Goal: Task Accomplishment & Management: Complete application form

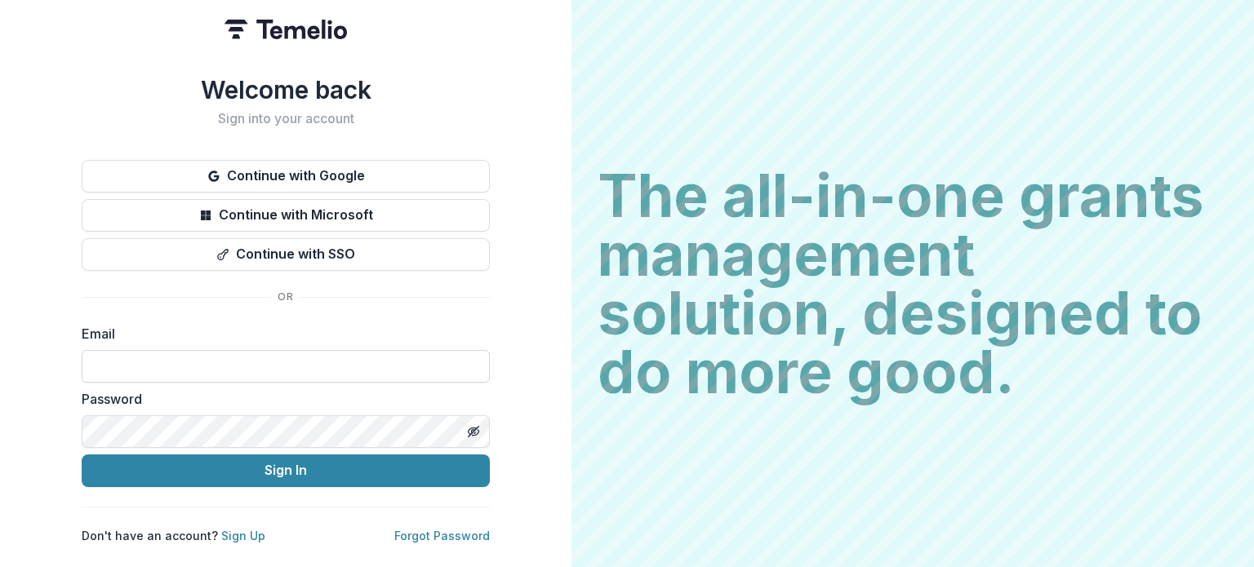
click at [196, 358] on input at bounding box center [286, 366] width 408 height 33
type input "**********"
click at [82, 455] on button "Sign In" at bounding box center [286, 471] width 408 height 33
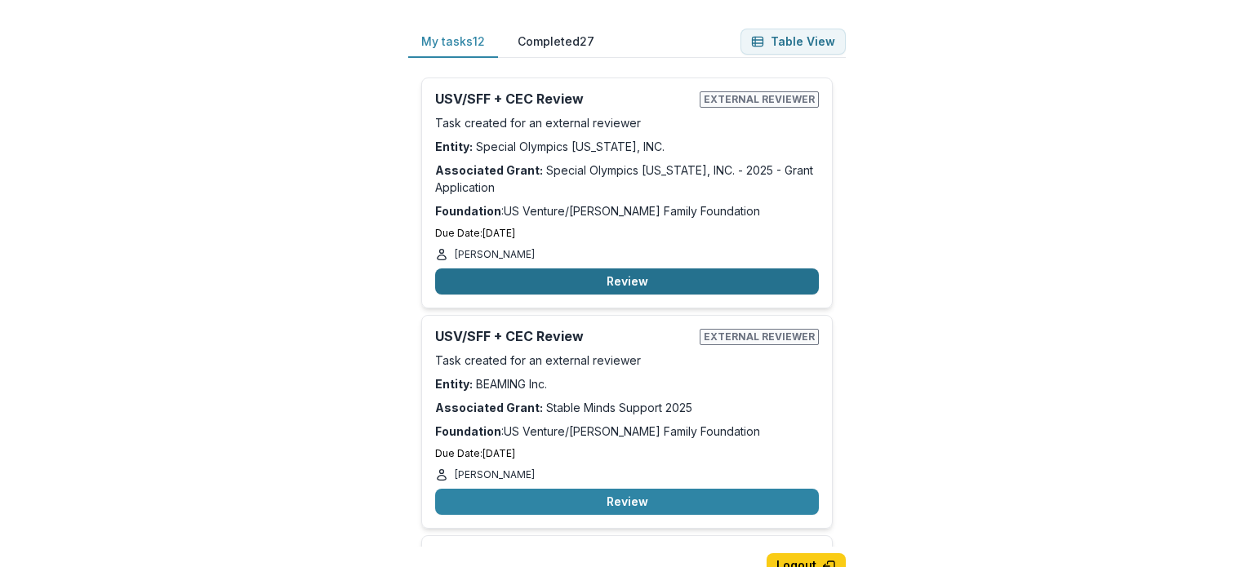
scroll to position [82, 0]
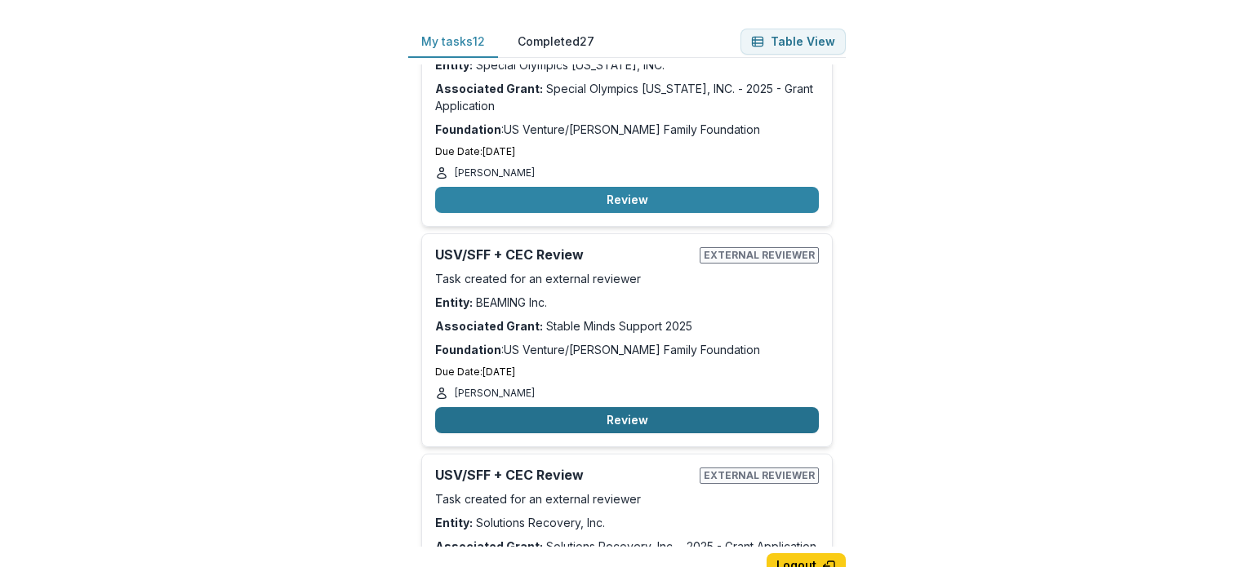
click at [641, 420] on button "Review" at bounding box center [627, 420] width 384 height 26
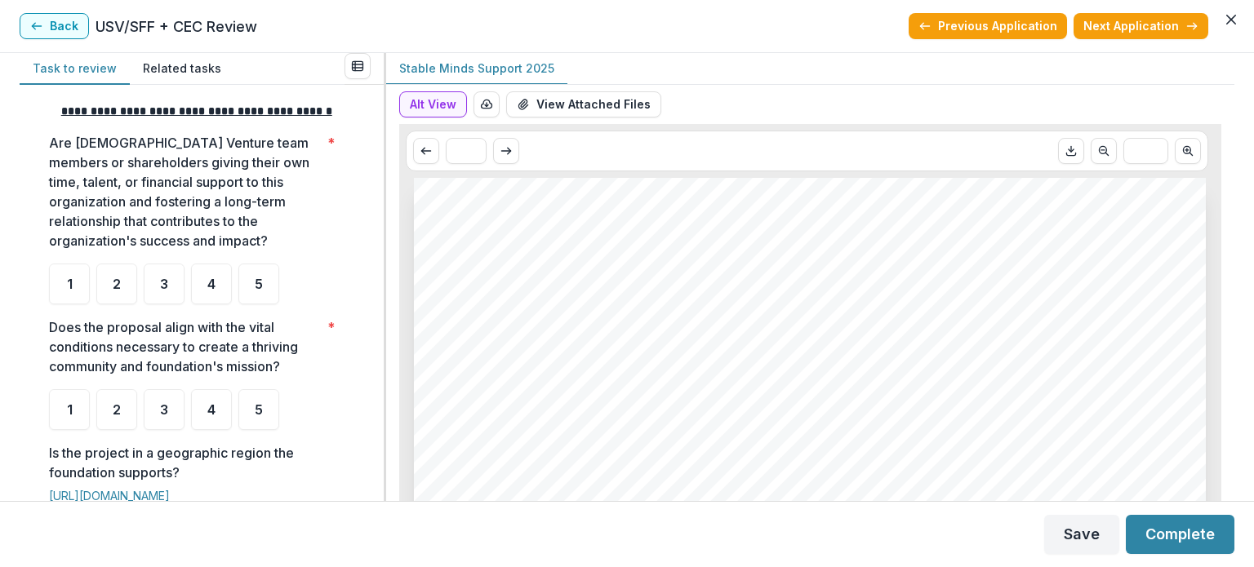
scroll to position [245, 0]
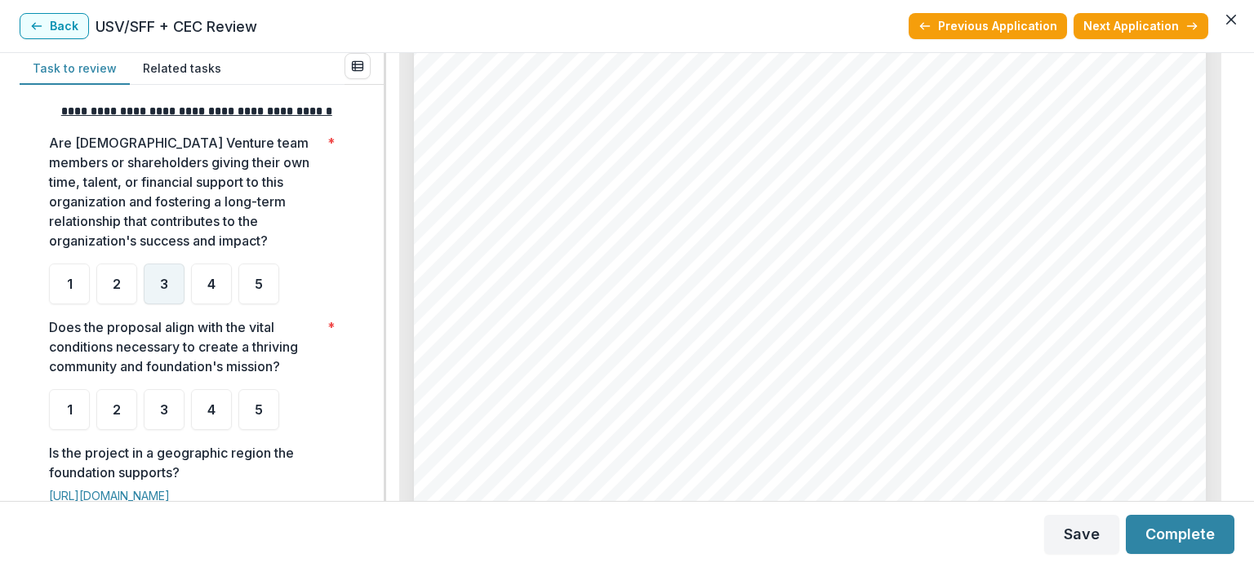
click at [164, 291] on span "3" at bounding box center [164, 284] width 8 height 13
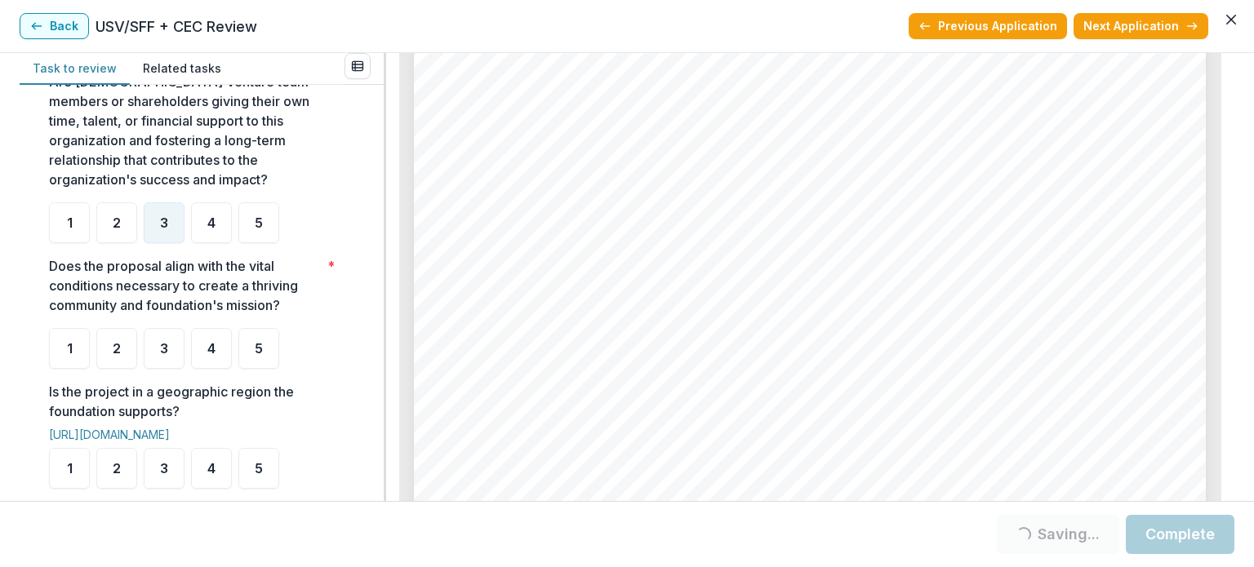
scroll to position [408, 0]
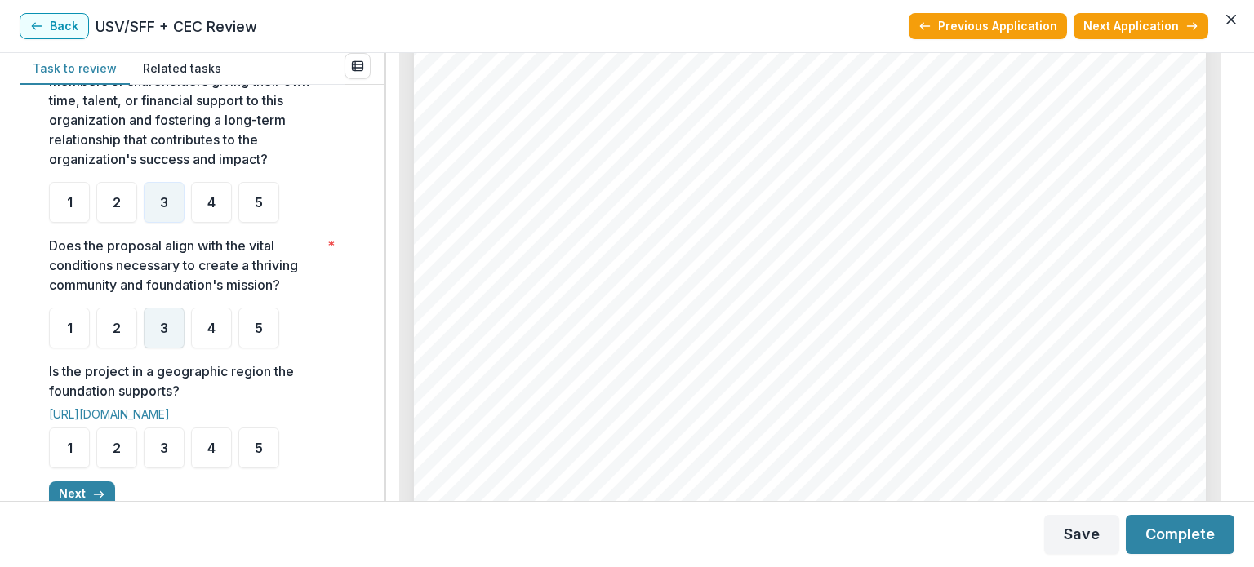
click at [179, 349] on div "3" at bounding box center [164, 328] width 41 height 41
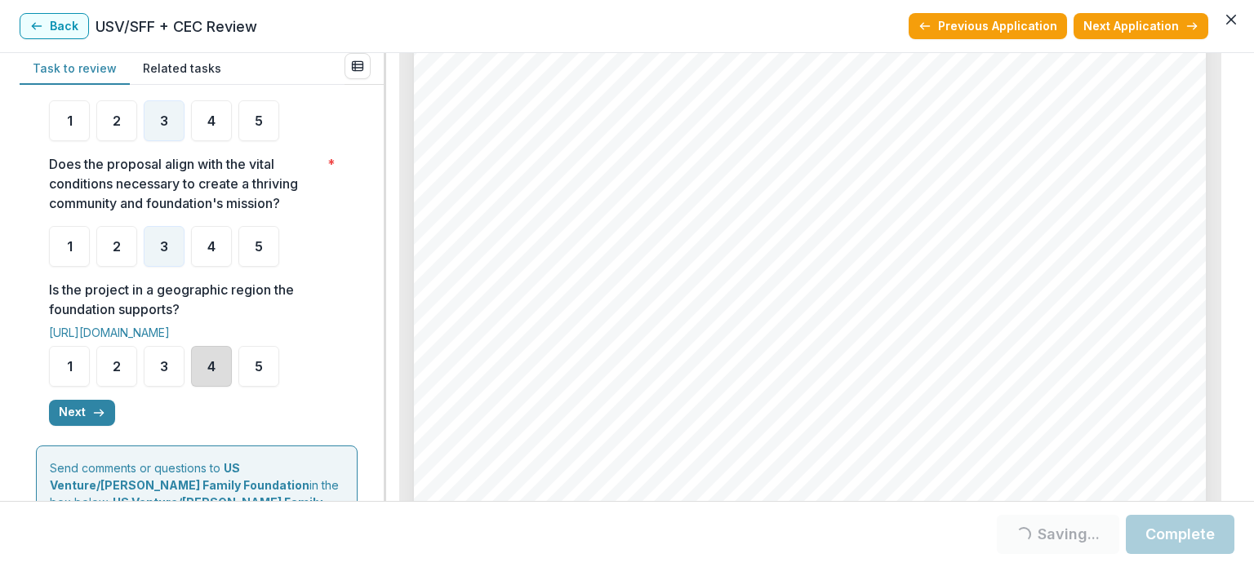
click at [206, 376] on div "4" at bounding box center [211, 366] width 41 height 41
click at [281, 387] on ul "1 2 3 4 5" at bounding box center [197, 366] width 296 height 41
click at [265, 387] on div "5" at bounding box center [258, 366] width 41 height 41
click at [59, 424] on button "Next" at bounding box center [82, 413] width 66 height 26
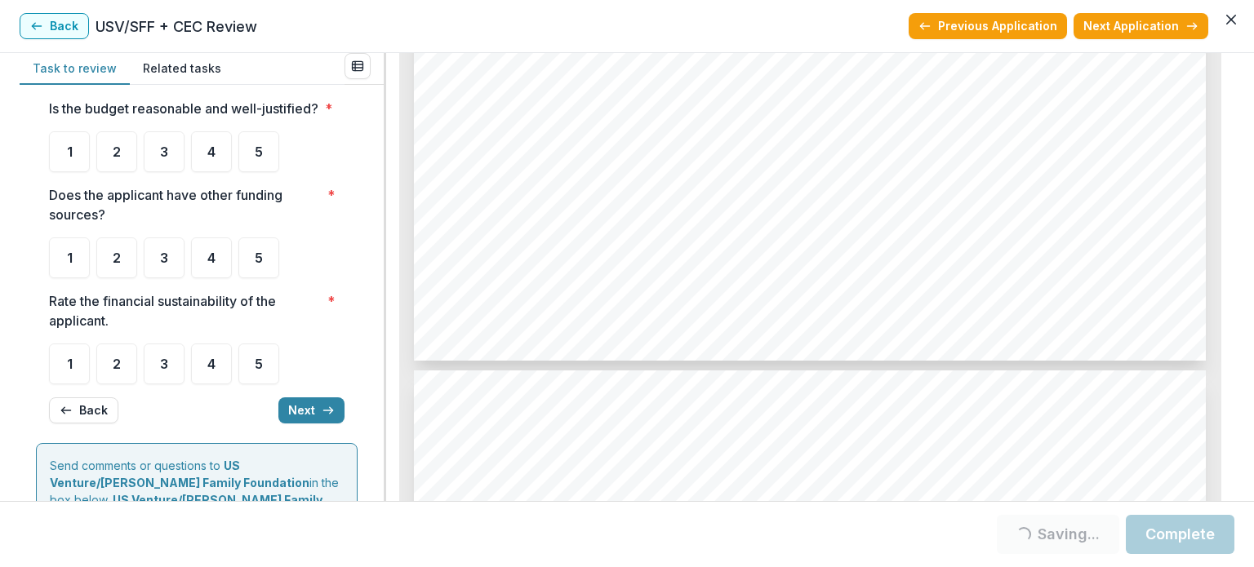
scroll to position [4409, 0]
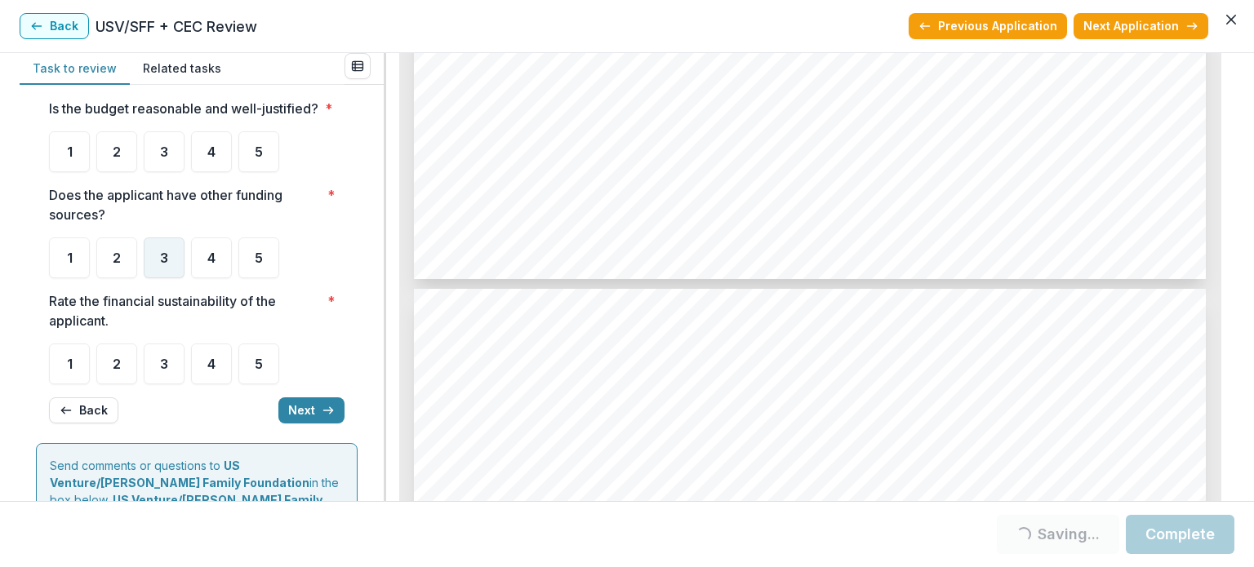
click at [167, 265] on span "3" at bounding box center [164, 257] width 8 height 13
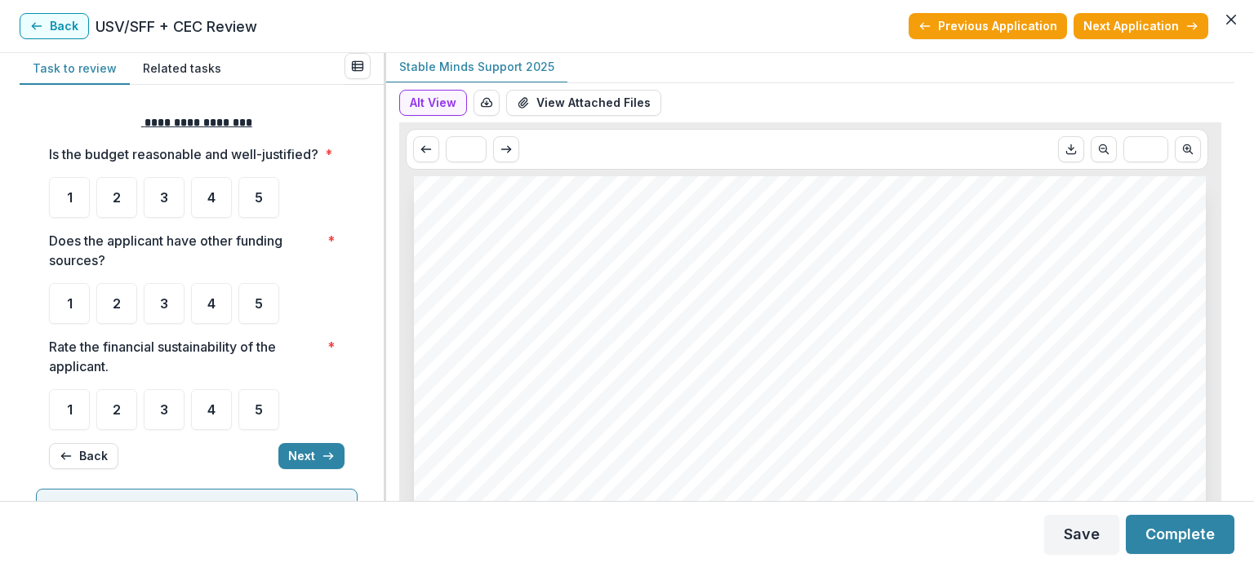
scroll to position [0, 0]
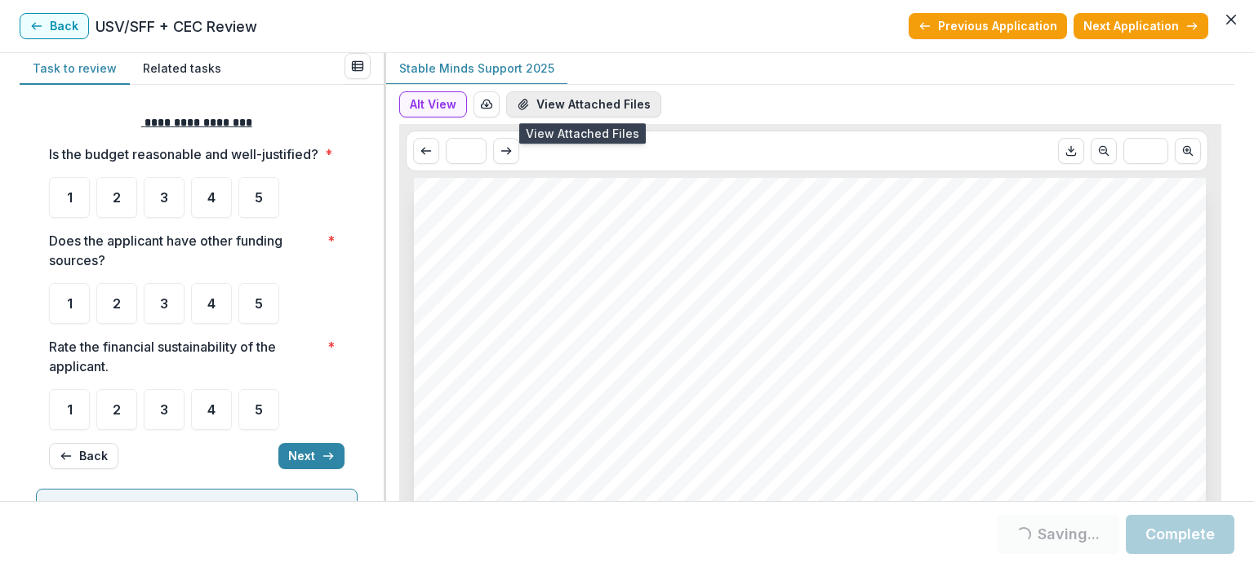
click at [566, 102] on button "View Attached Files" at bounding box center [583, 104] width 155 height 26
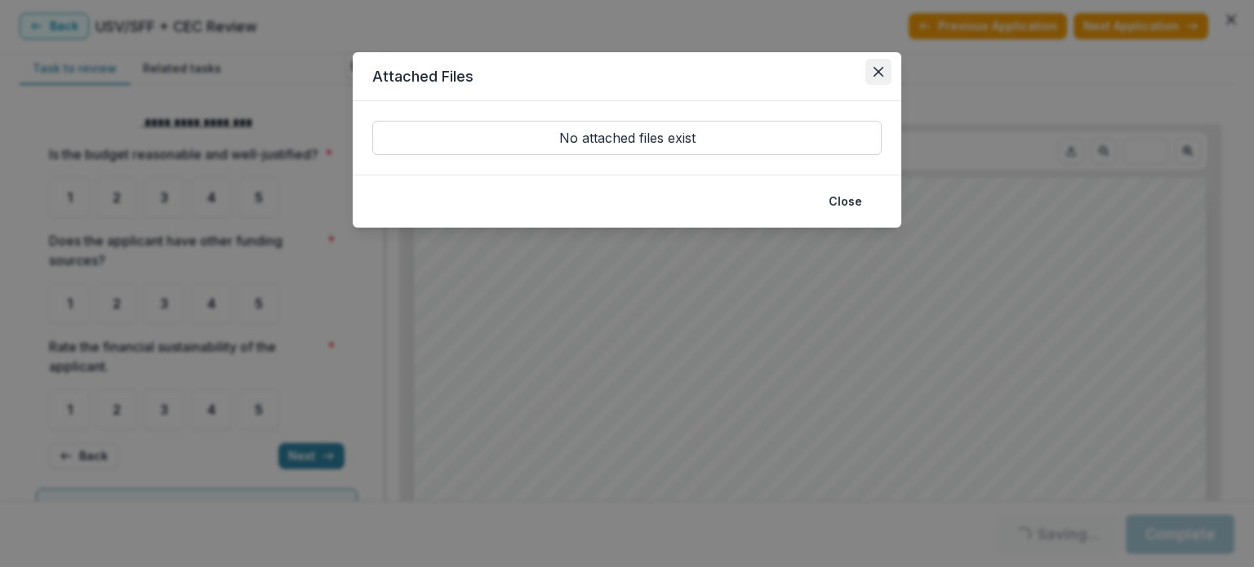
click at [888, 79] on button "Close" at bounding box center [878, 72] width 26 height 26
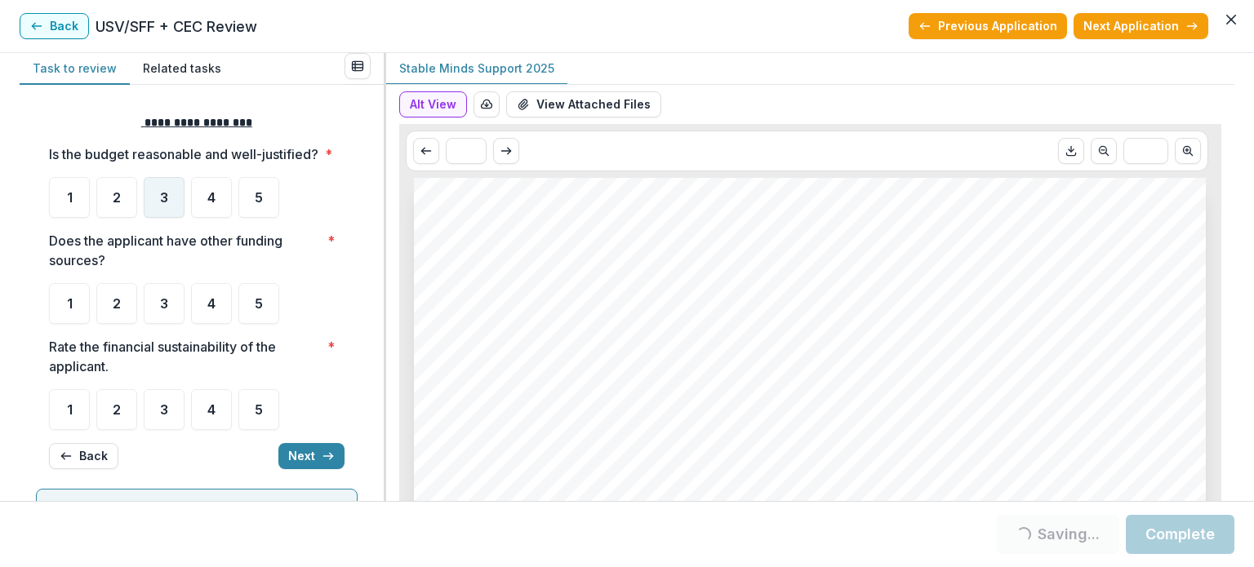
click at [166, 204] on span "3" at bounding box center [164, 197] width 8 height 13
click at [148, 218] on div "3" at bounding box center [164, 197] width 41 height 41
click at [171, 314] on div "3" at bounding box center [164, 303] width 41 height 41
click at [162, 204] on div "3" at bounding box center [164, 197] width 41 height 41
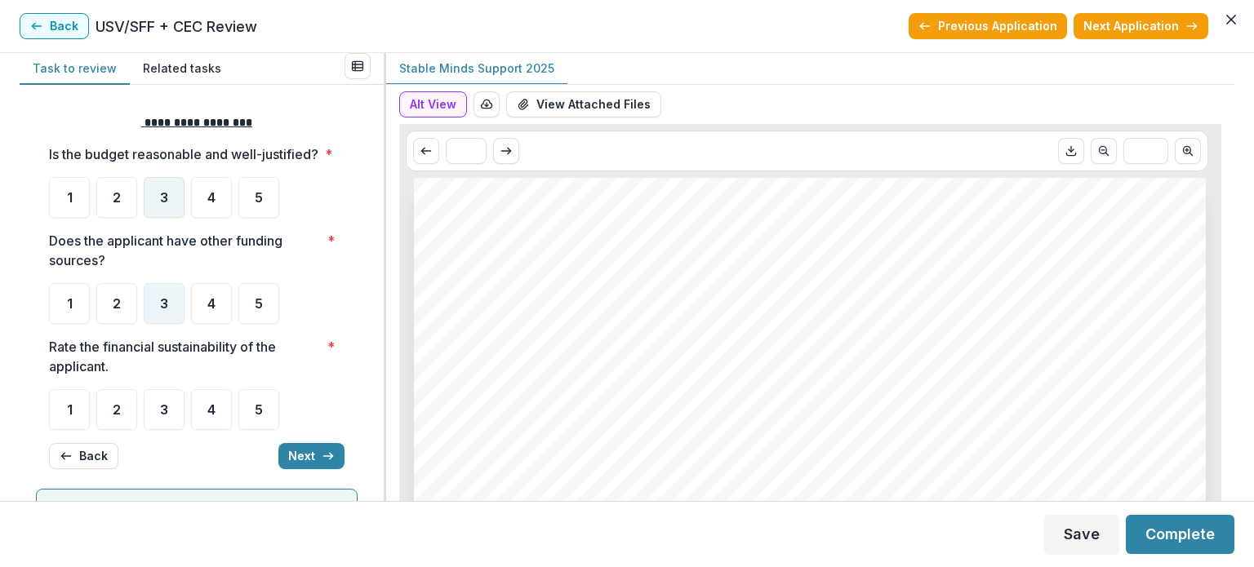
click at [162, 204] on span "3" at bounding box center [164, 197] width 8 height 13
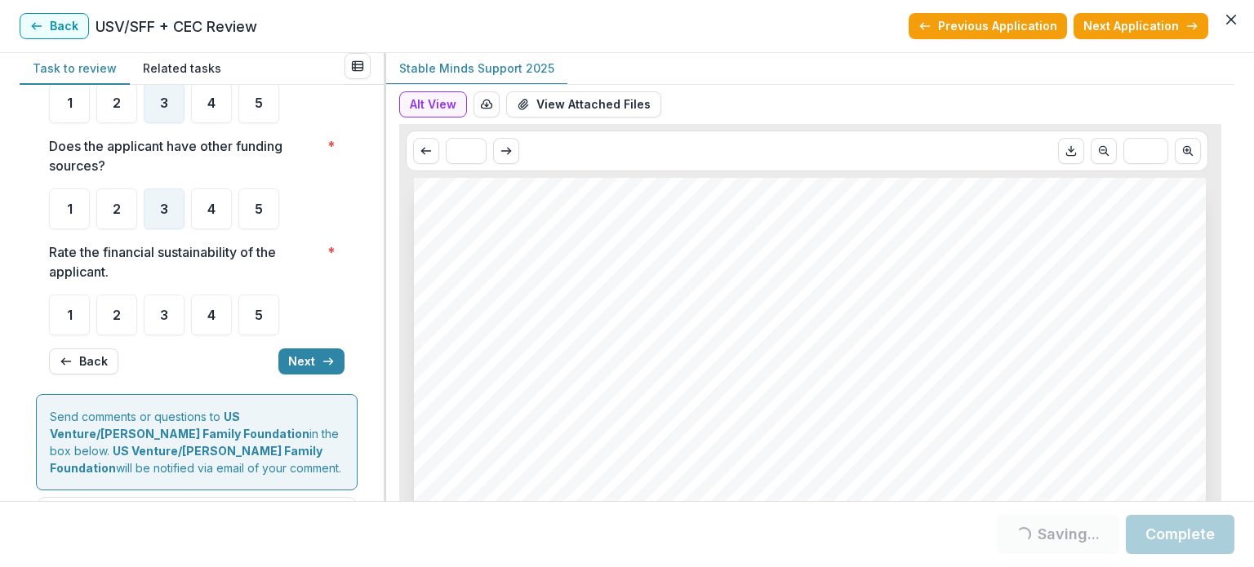
scroll to position [163, 0]
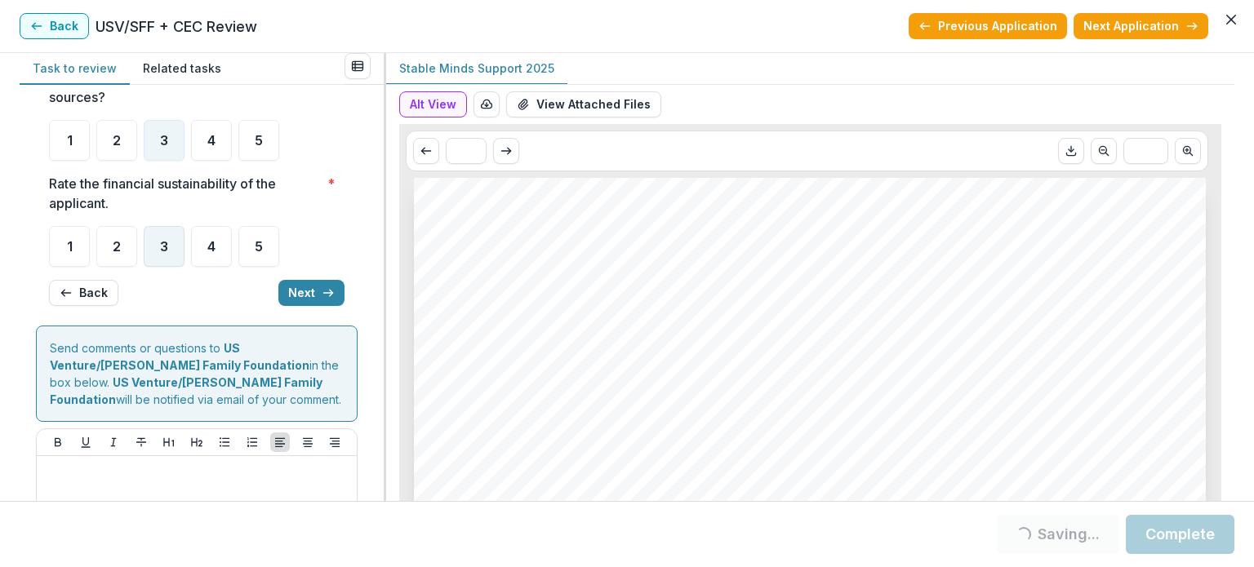
click at [170, 260] on div "3" at bounding box center [164, 246] width 41 height 41
click at [315, 306] on button "Next" at bounding box center [311, 293] width 66 height 26
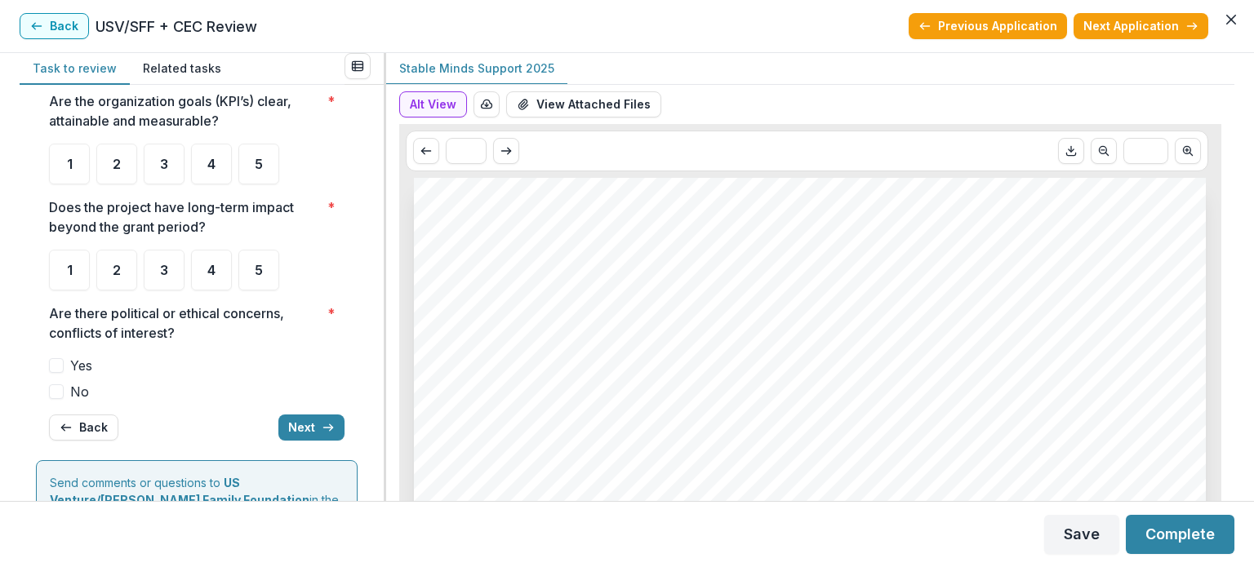
scroll to position [0, 0]
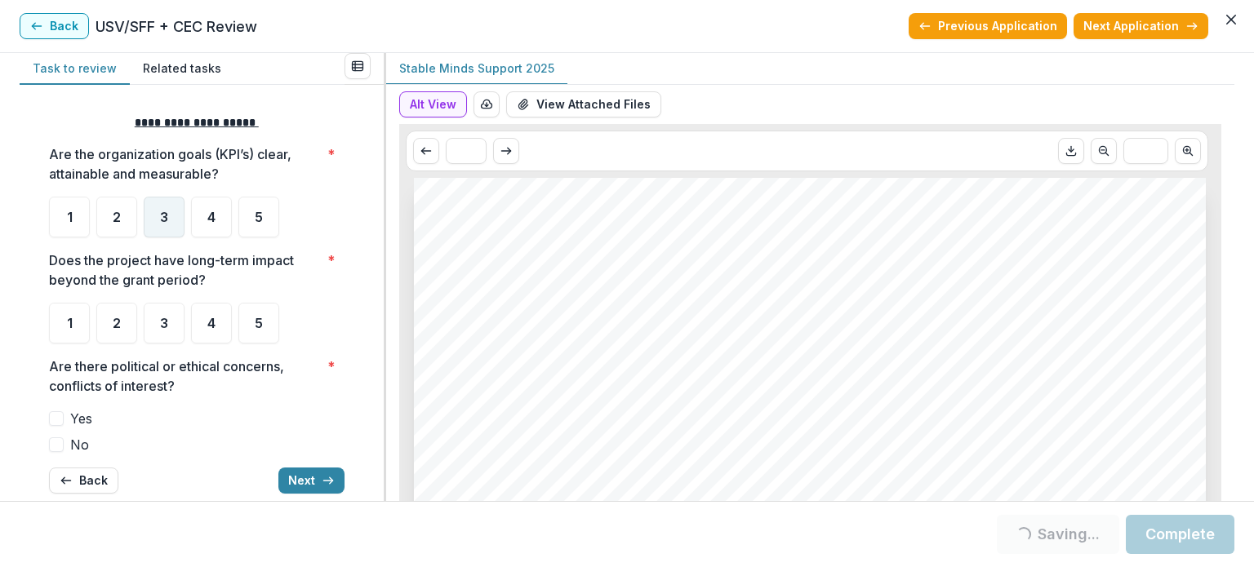
click at [163, 216] on span "3" at bounding box center [164, 217] width 8 height 13
click at [180, 218] on div "3" at bounding box center [164, 217] width 41 height 41
click at [162, 323] on span "3" at bounding box center [164, 323] width 8 height 13
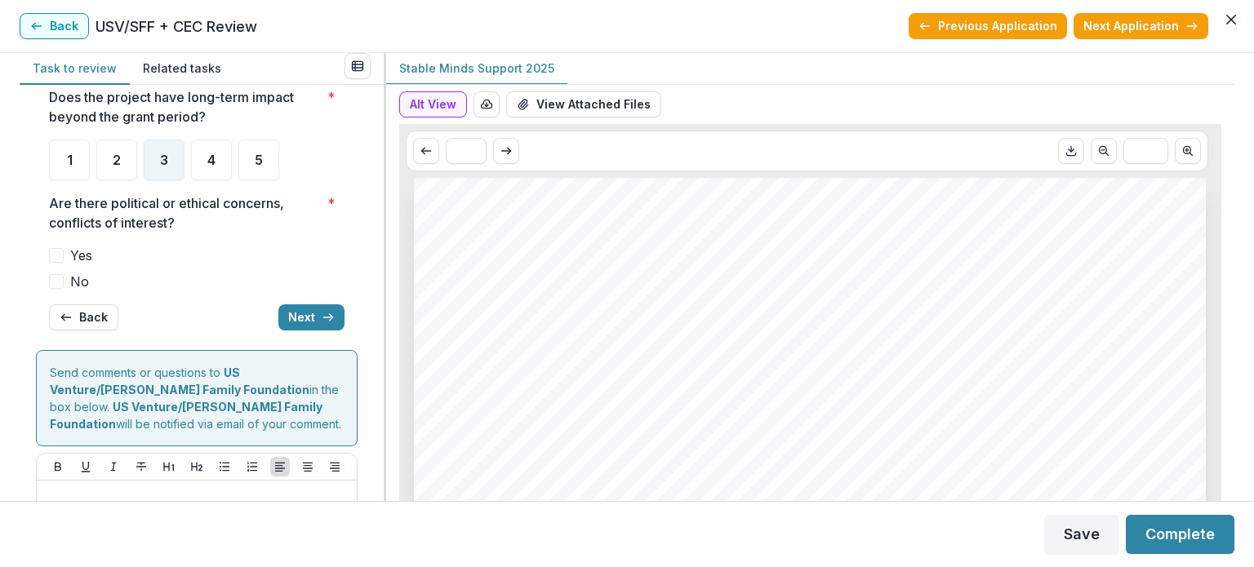
click at [85, 283] on span "No" at bounding box center [79, 282] width 19 height 20
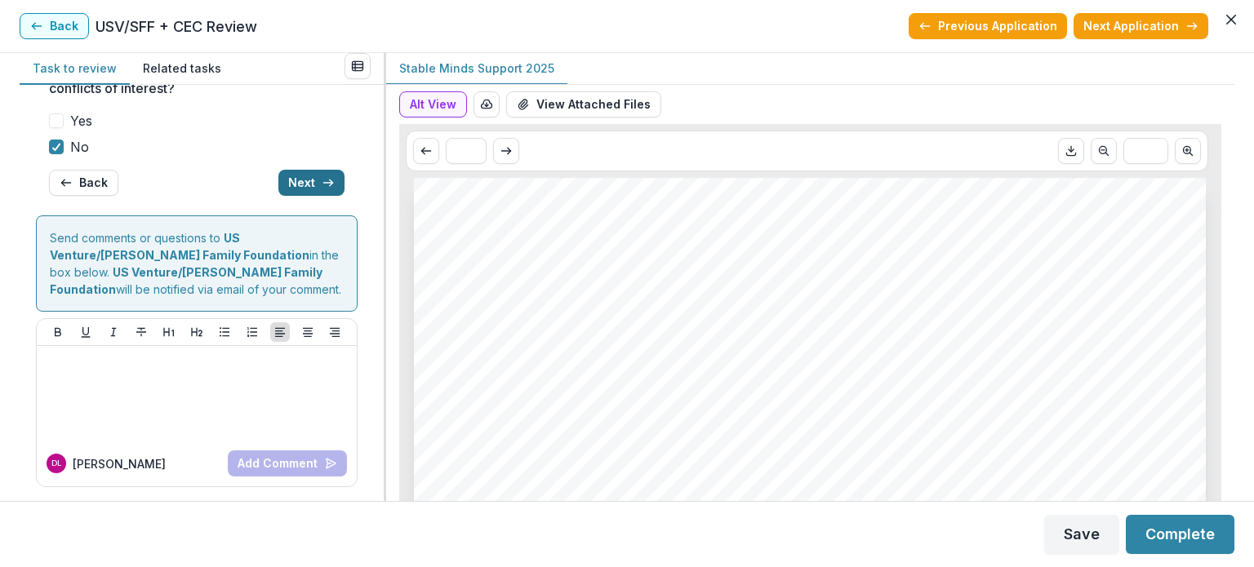
click at [291, 181] on button "Next" at bounding box center [311, 183] width 66 height 26
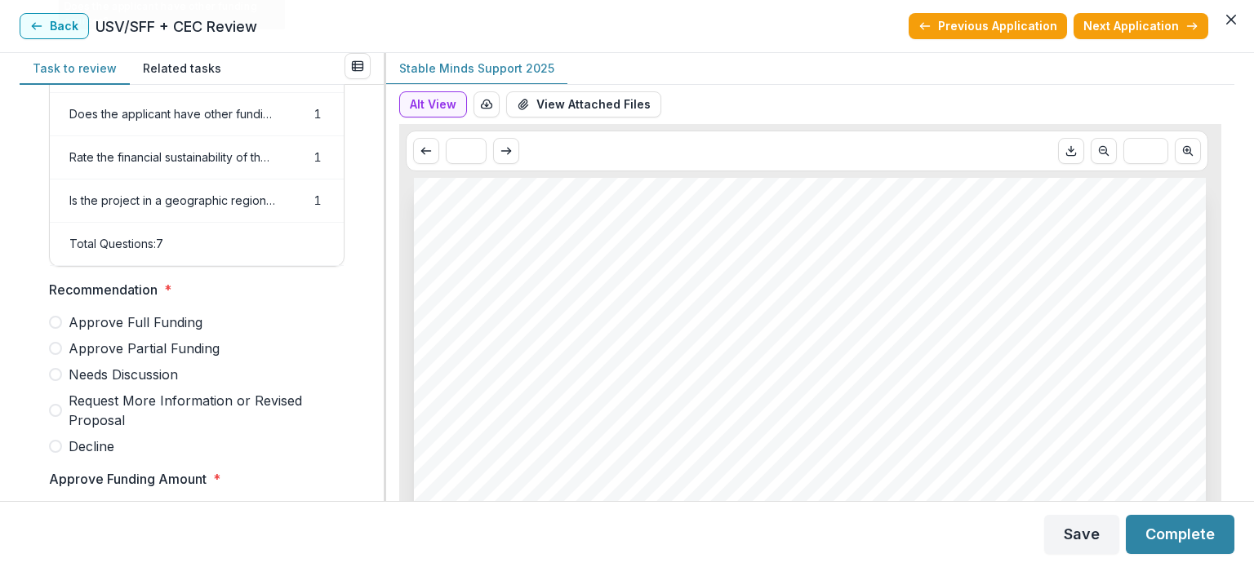
scroll to position [408, 0]
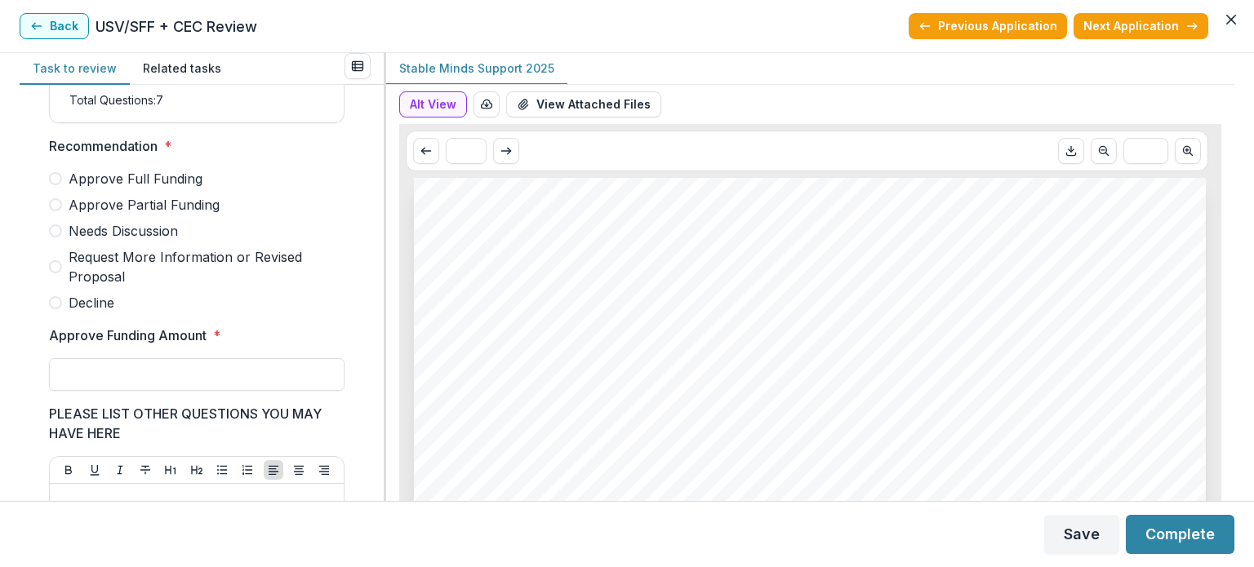
click at [85, 306] on span "Decline" at bounding box center [92, 303] width 46 height 20
click at [156, 384] on input "Approve Funding Amount *" at bounding box center [197, 374] width 296 height 33
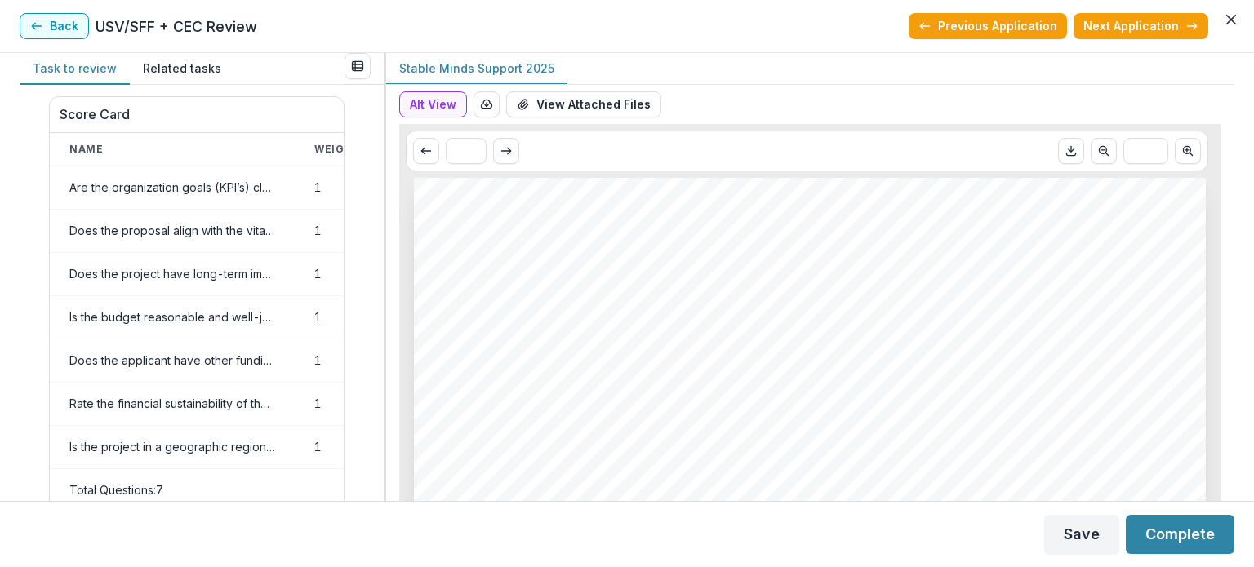
scroll to position [0, 0]
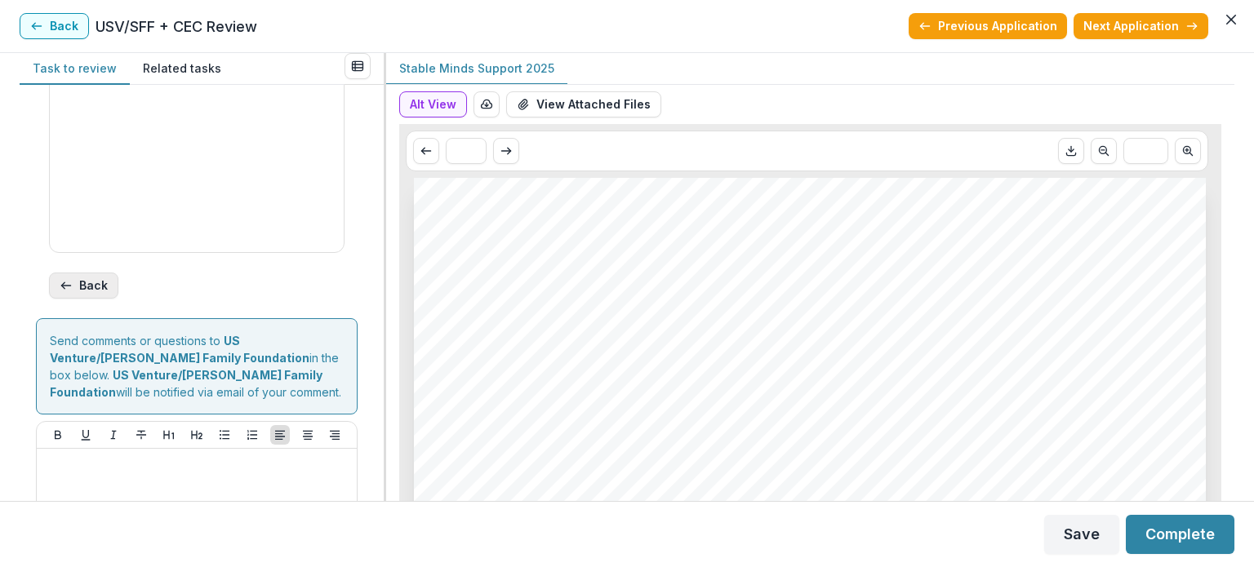
type input "**"
click at [69, 292] on icon "button" at bounding box center [66, 285] width 13 height 13
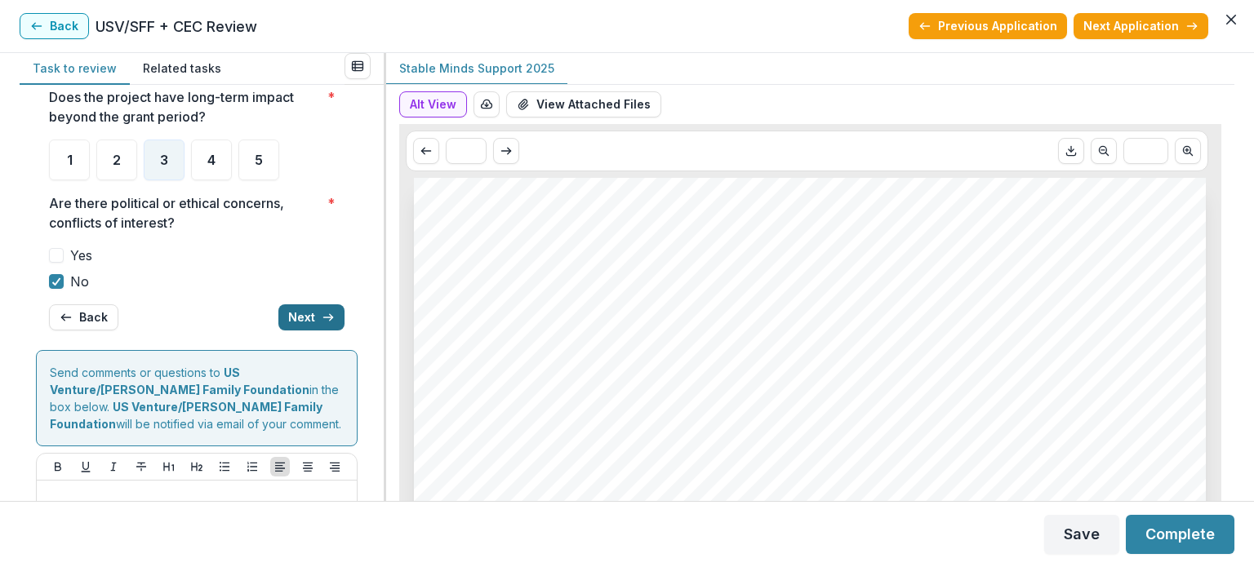
click at [298, 309] on button "Next" at bounding box center [311, 318] width 66 height 26
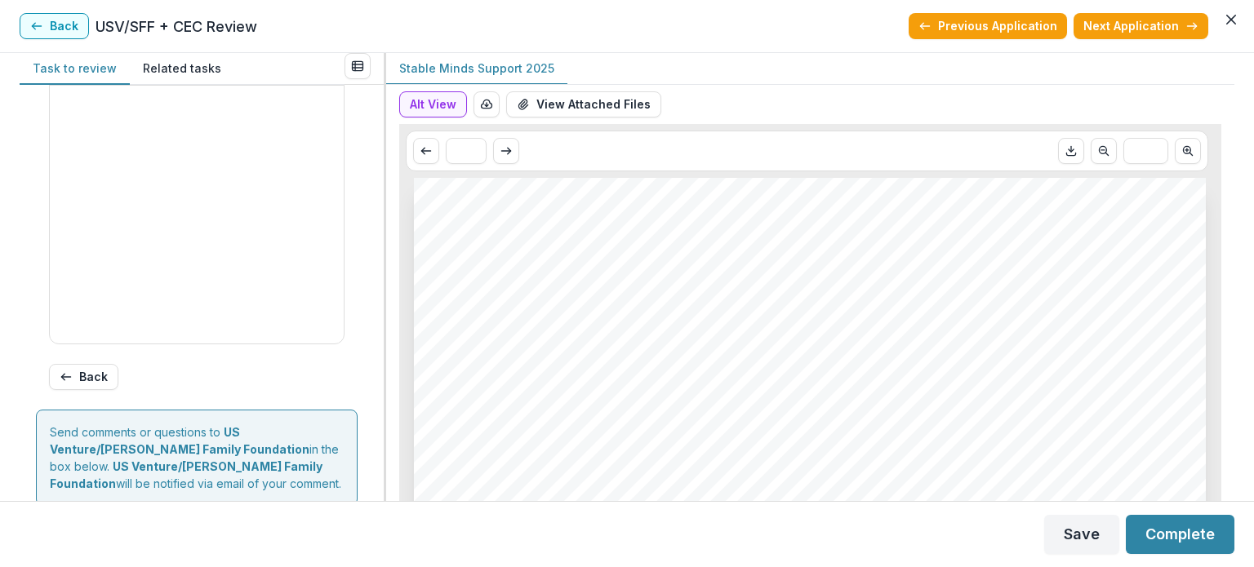
scroll to position [816, 0]
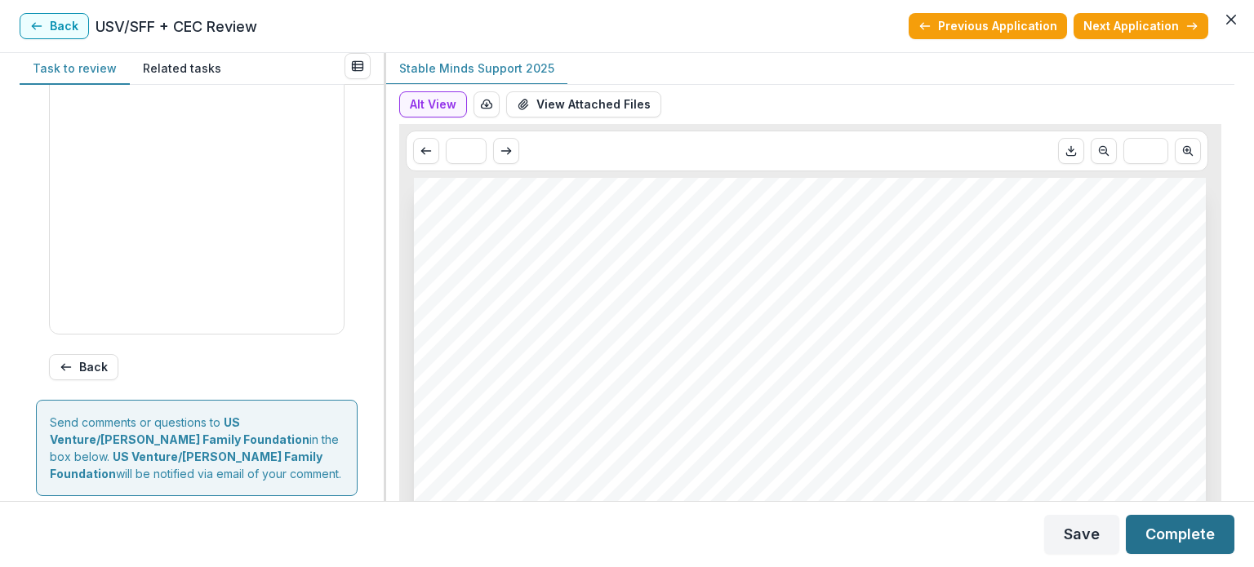
click at [1172, 531] on button "Complete" at bounding box center [1180, 534] width 109 height 39
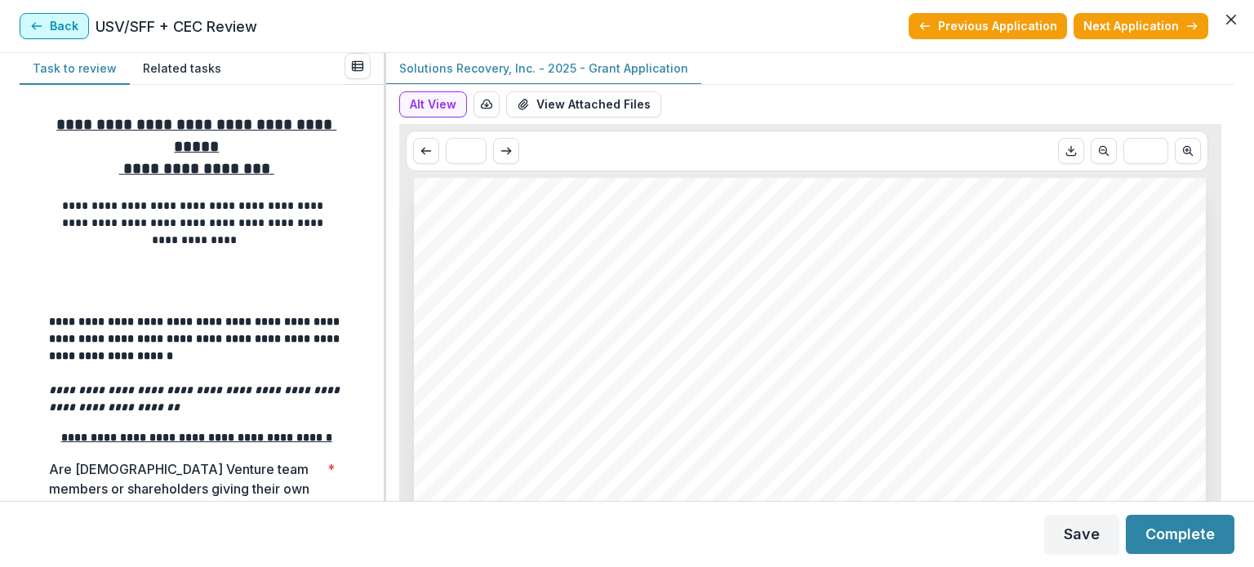
click at [60, 24] on button "Back" at bounding box center [54, 26] width 69 height 26
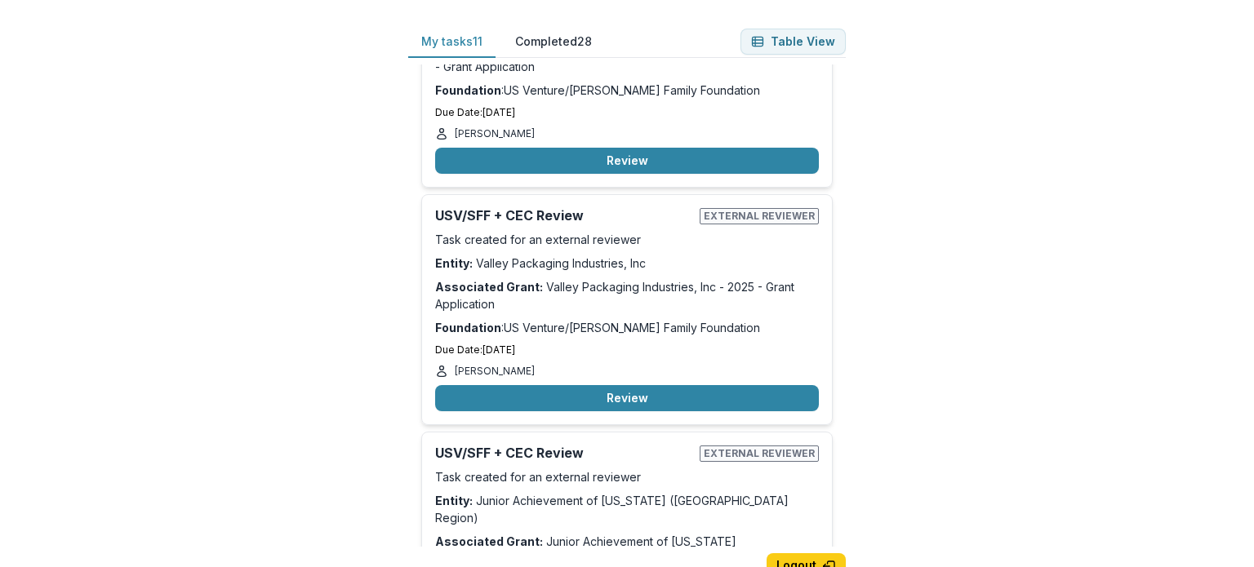
scroll to position [898, 0]
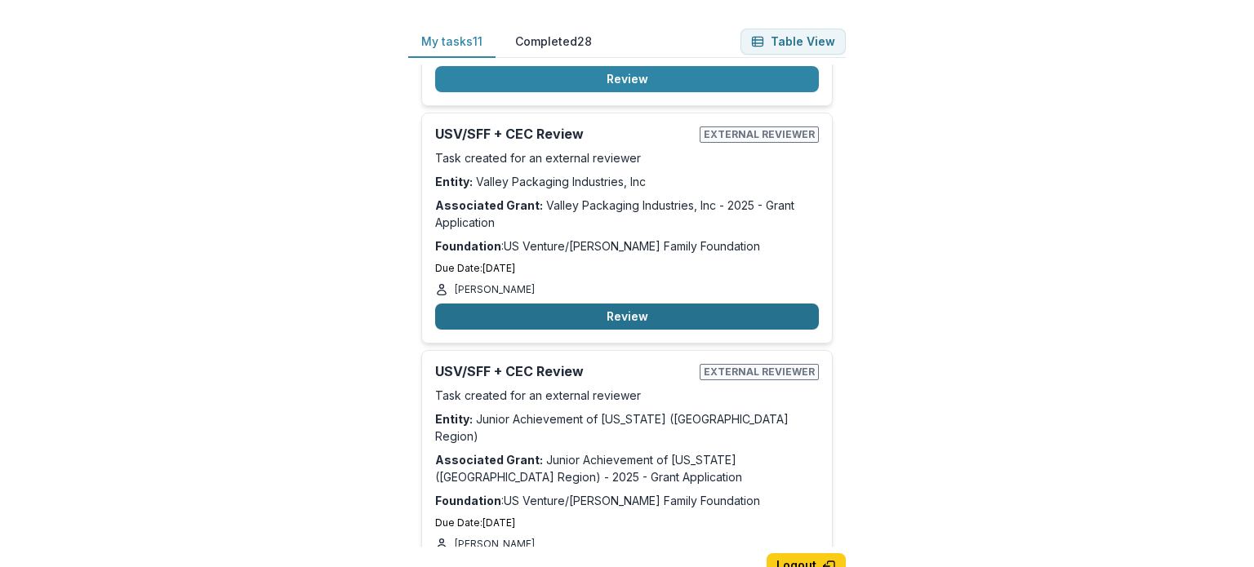
click at [626, 304] on button "Review" at bounding box center [627, 317] width 384 height 26
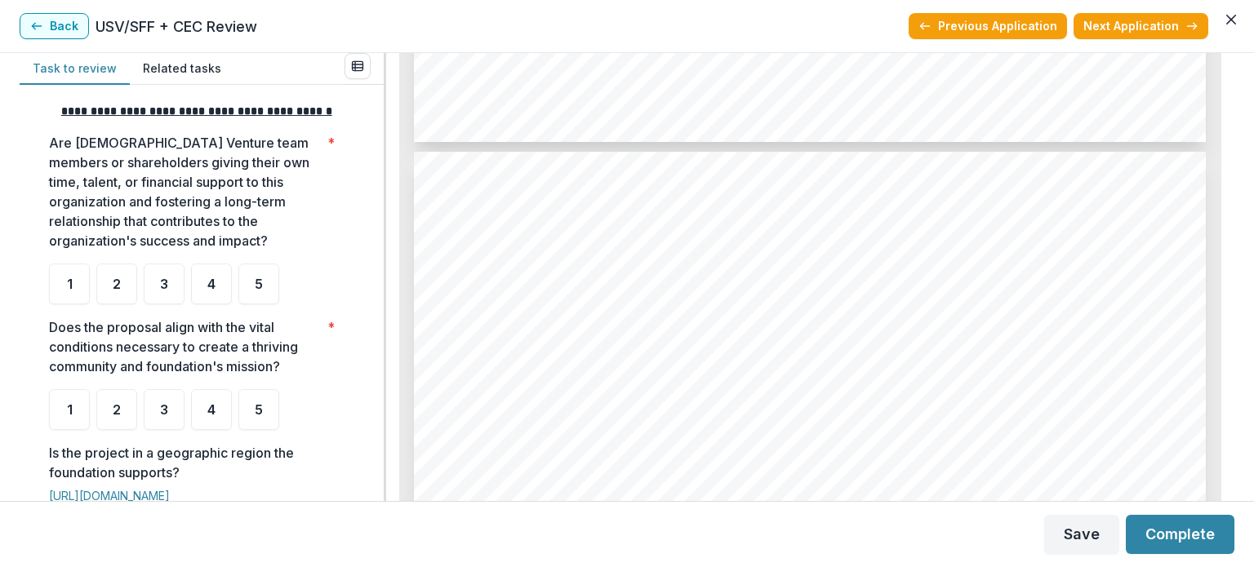
scroll to position [2368, 0]
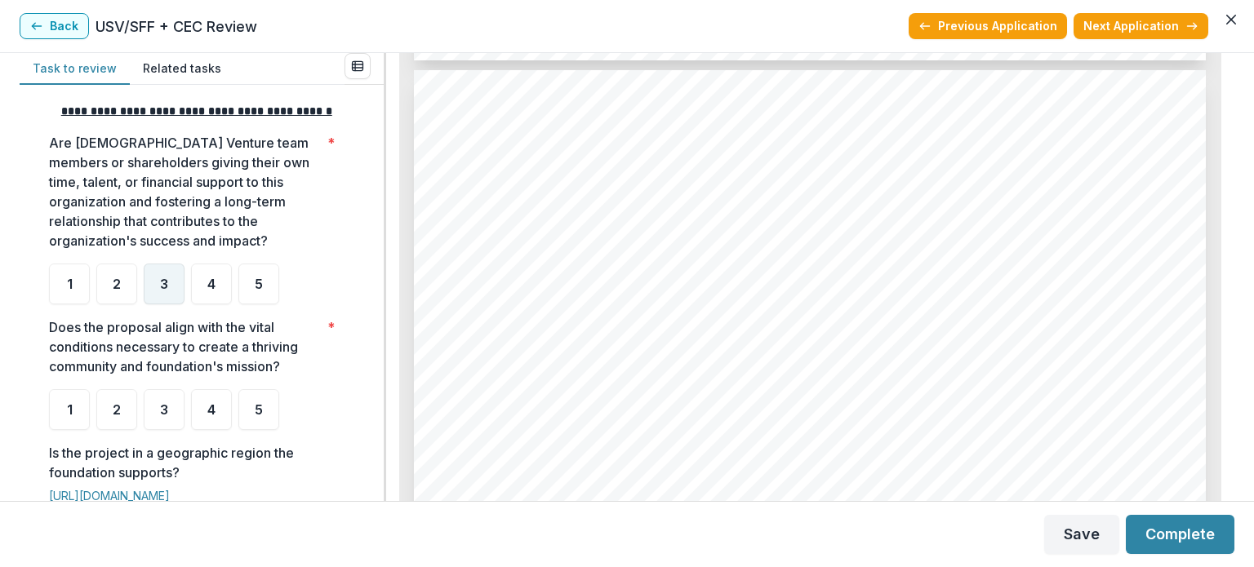
click at [178, 298] on div "3" at bounding box center [164, 284] width 41 height 41
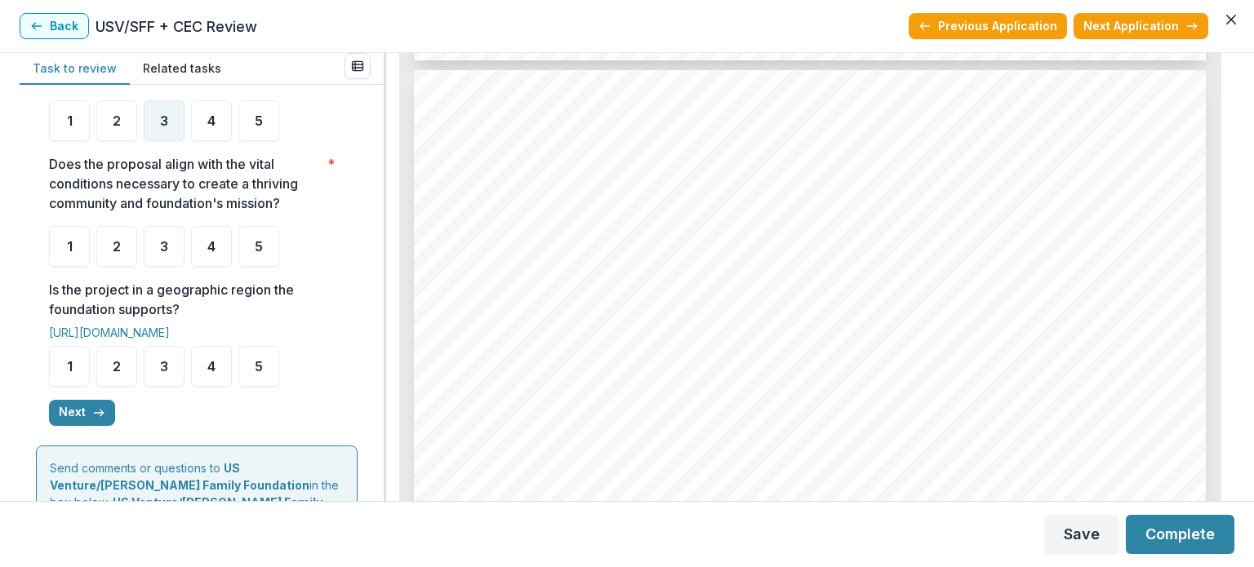
scroll to position [735, 0]
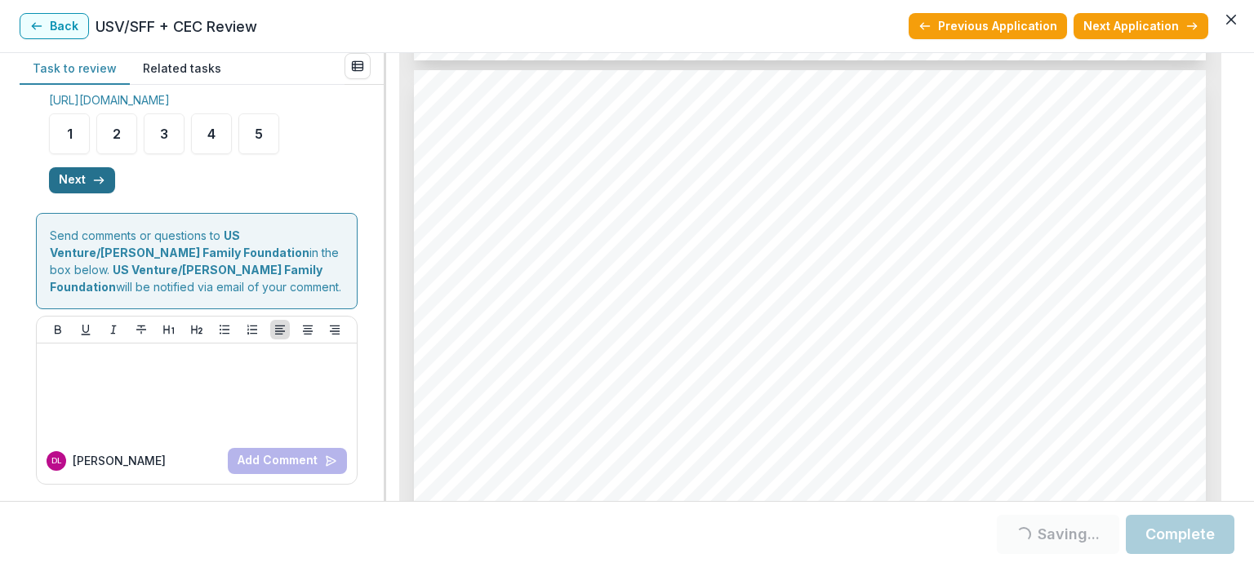
click at [76, 189] on button "Next" at bounding box center [82, 180] width 66 height 26
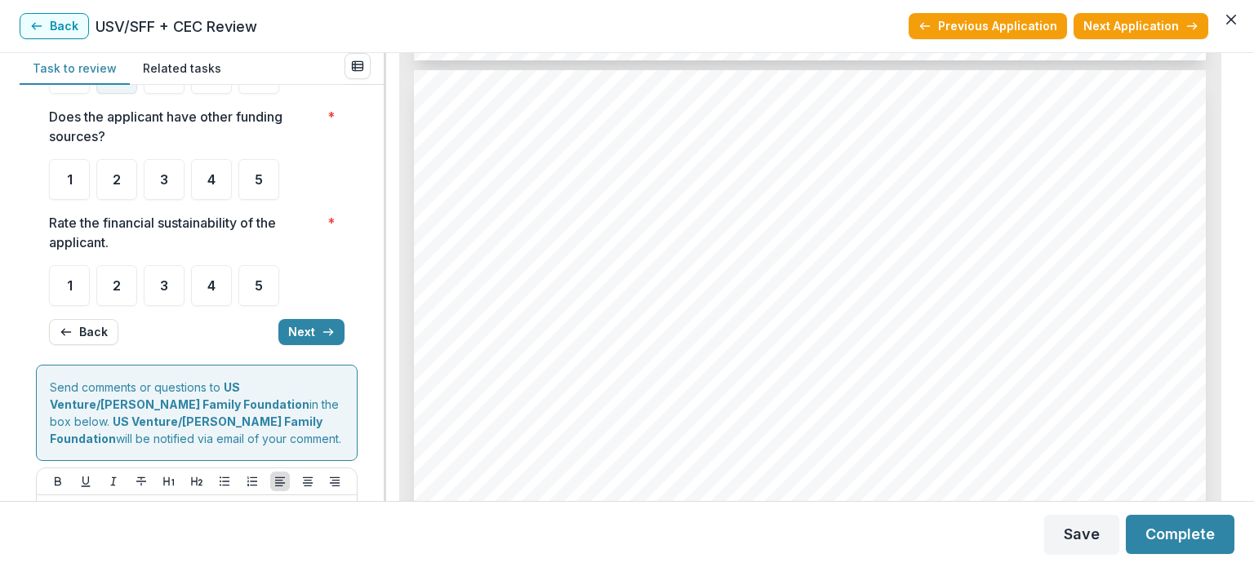
scroll to position [0, 0]
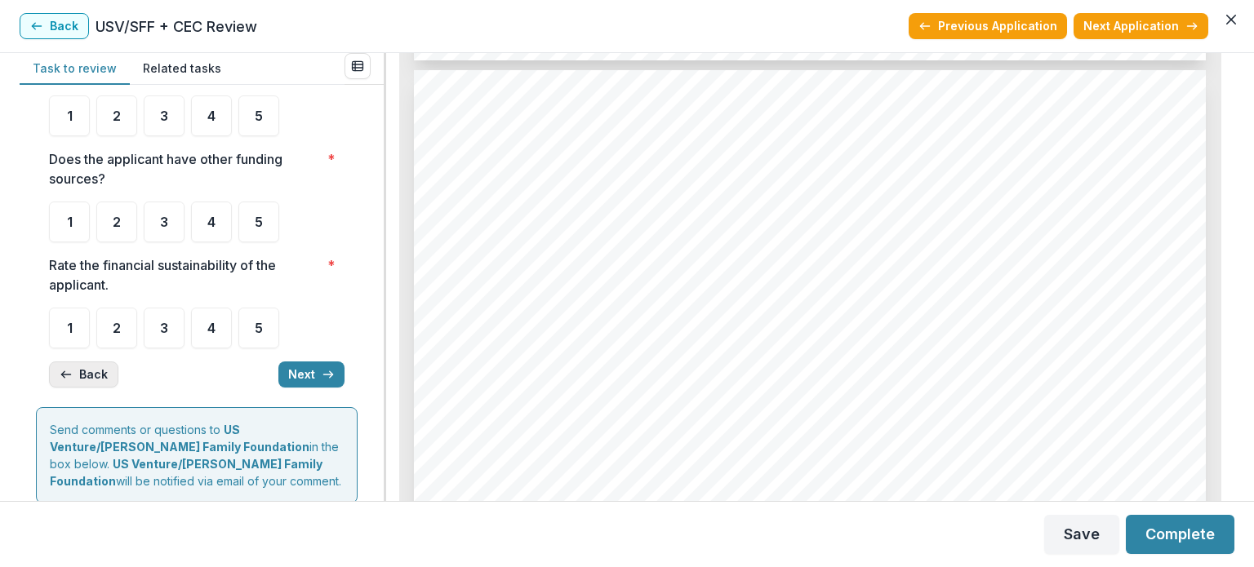
click at [98, 388] on button "Back" at bounding box center [83, 375] width 69 height 26
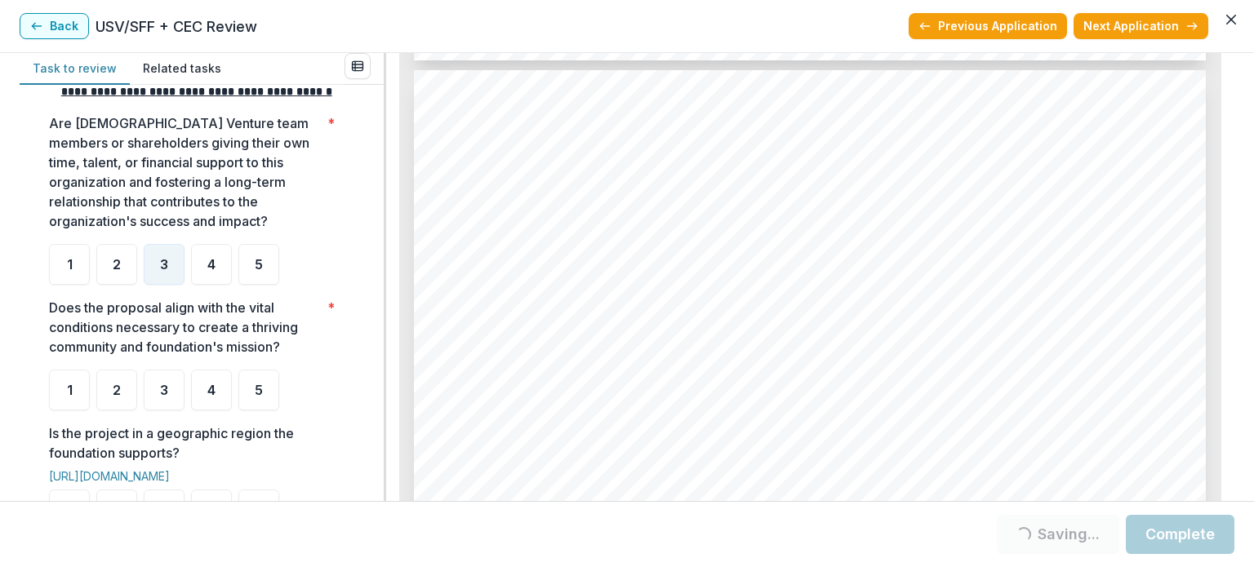
scroll to position [443, 0]
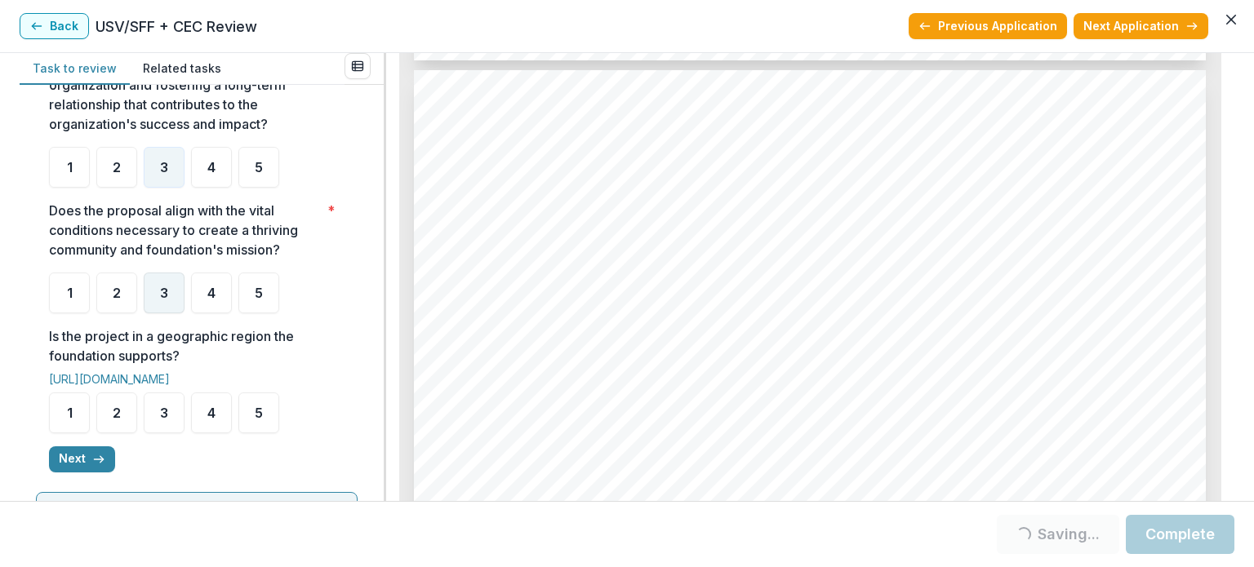
click at [158, 309] on div "3" at bounding box center [164, 293] width 41 height 41
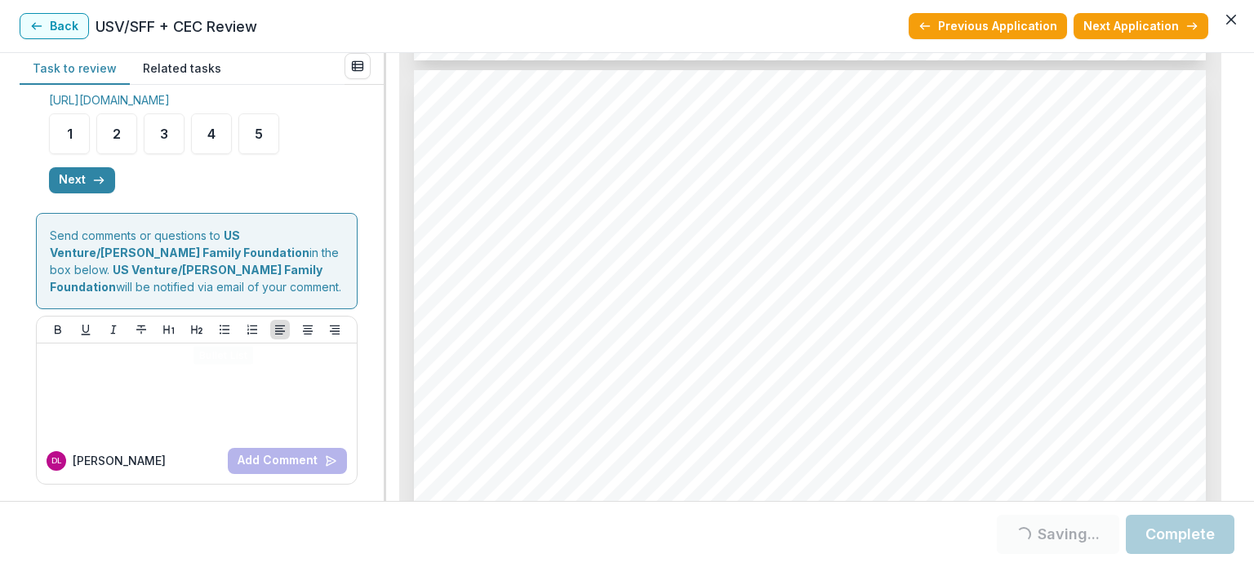
scroll to position [492, 0]
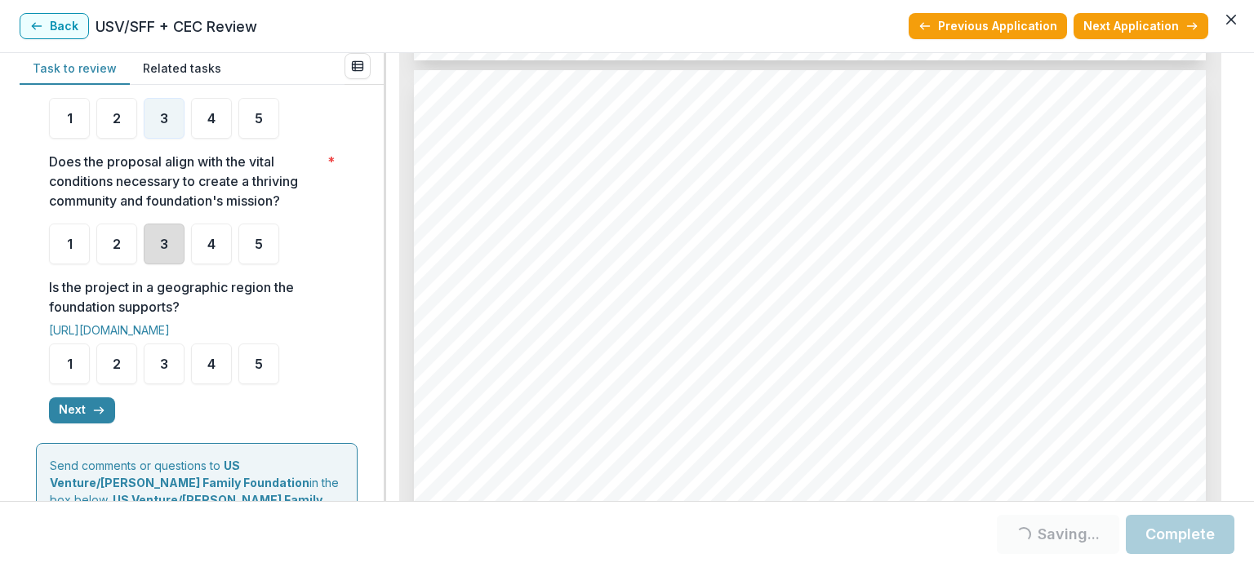
click at [145, 254] on div "3" at bounding box center [164, 244] width 41 height 41
click at [172, 256] on div "3" at bounding box center [164, 244] width 41 height 41
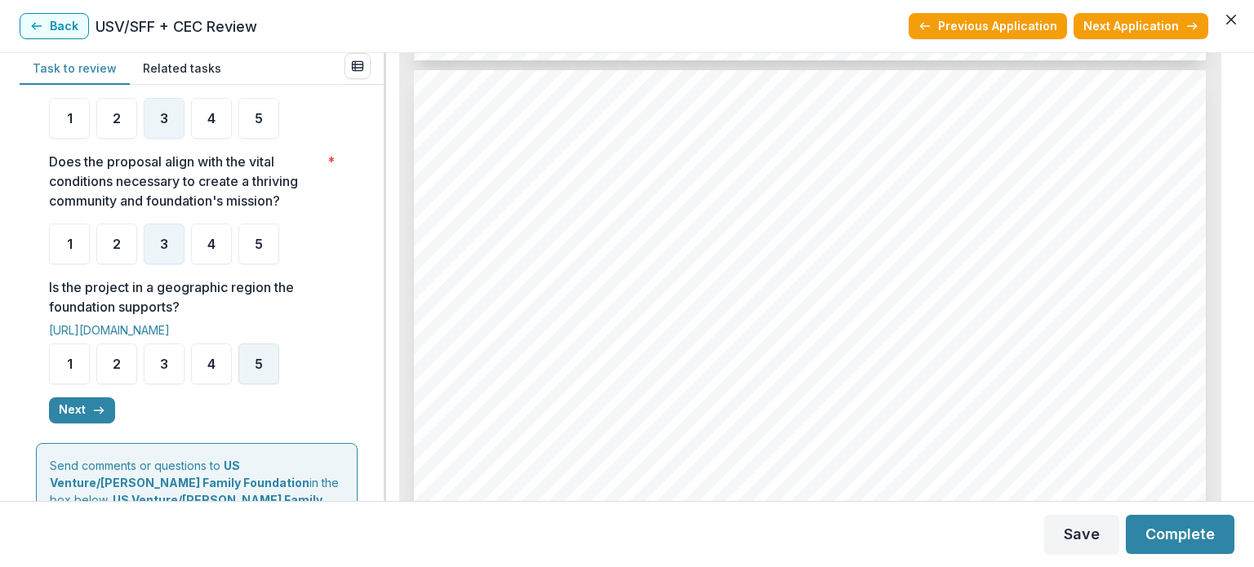
click at [278, 385] on div "5" at bounding box center [258, 364] width 41 height 41
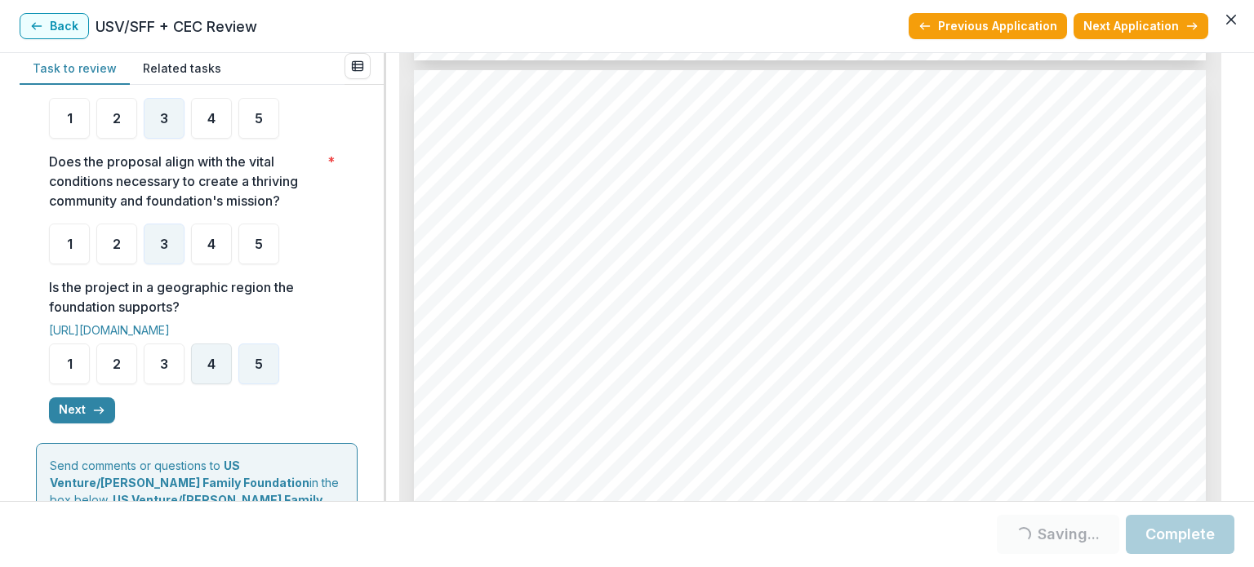
click at [220, 376] on div "4" at bounding box center [211, 364] width 41 height 41
click at [212, 371] on span "4" at bounding box center [211, 364] width 8 height 13
click at [88, 420] on button "Next" at bounding box center [82, 411] width 66 height 26
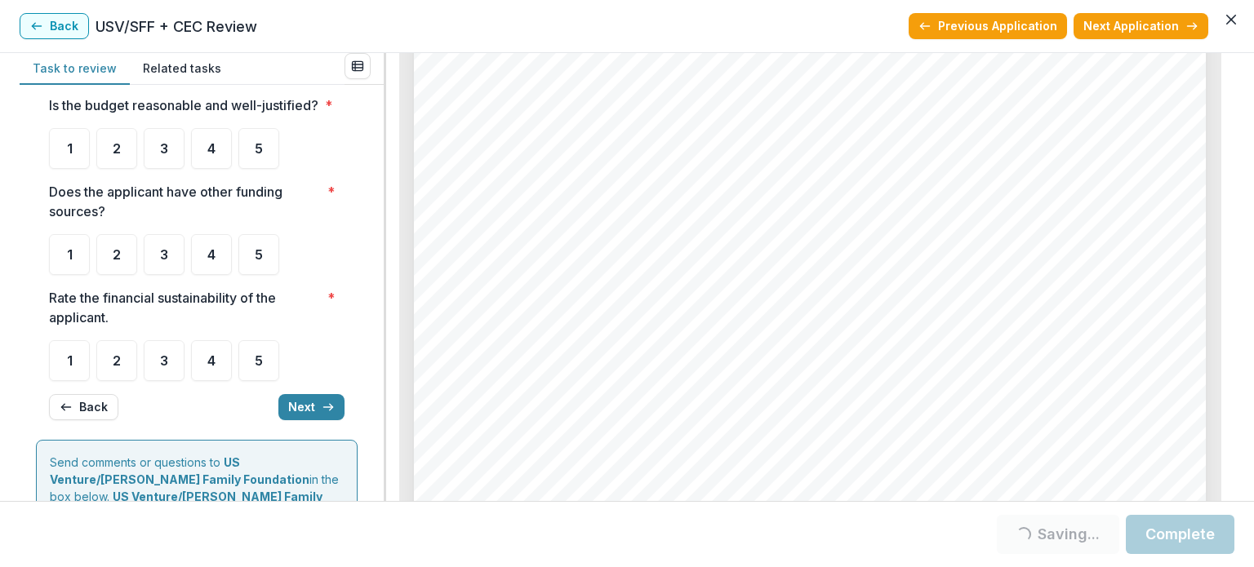
scroll to position [4981, 0]
click at [118, 262] on div "2" at bounding box center [116, 254] width 41 height 41
click at [121, 275] on div "2" at bounding box center [116, 254] width 41 height 41
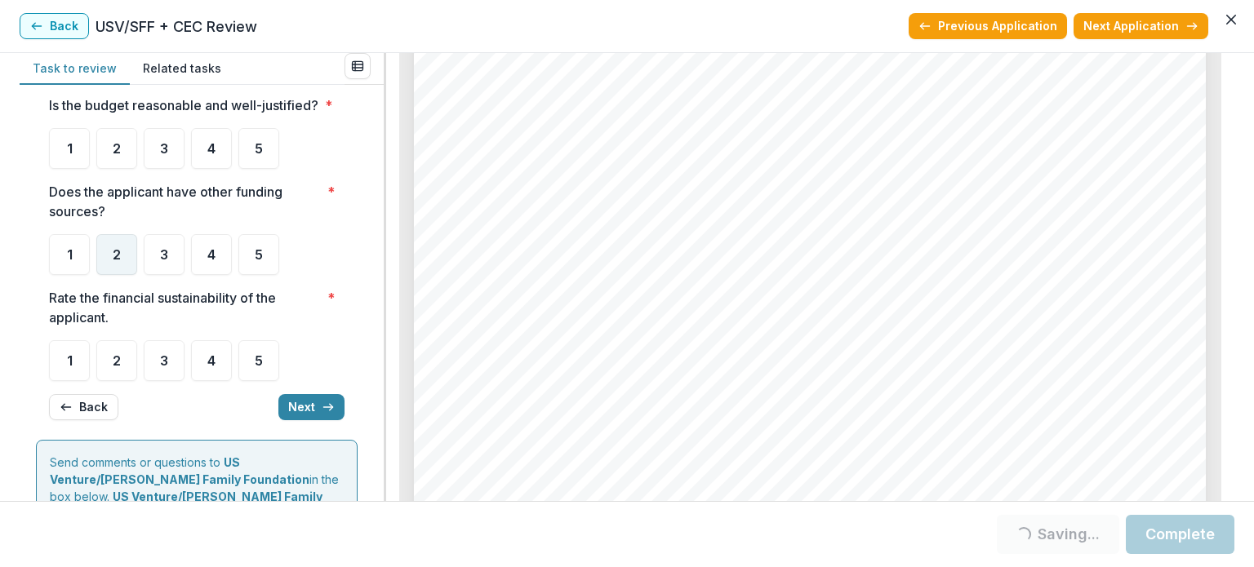
click at [114, 261] on span "2" at bounding box center [117, 254] width 8 height 13
click at [514, 120] on span "See attached files" at bounding box center [525, 121] width 127 height 16
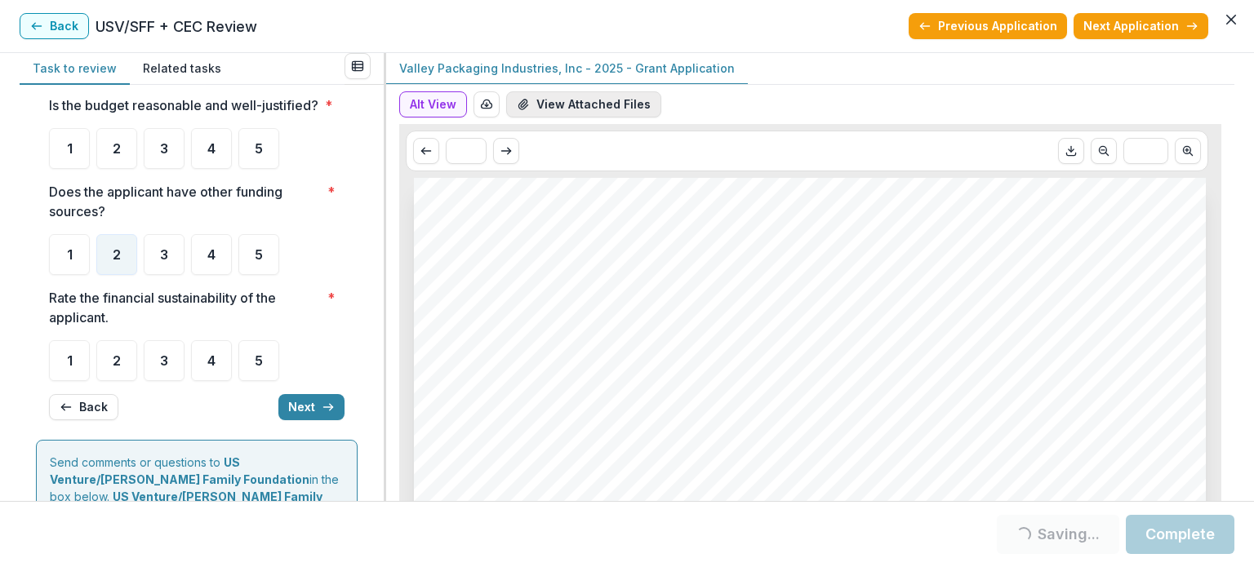
click at [550, 103] on button "View Attached Files" at bounding box center [583, 104] width 155 height 26
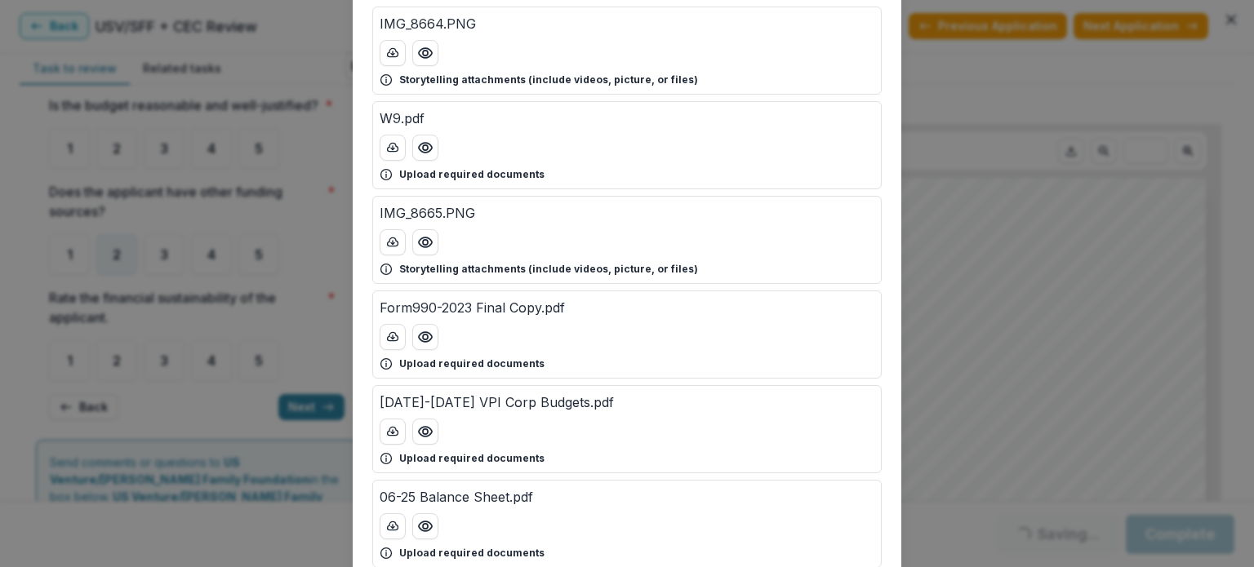
scroll to position [1225, 0]
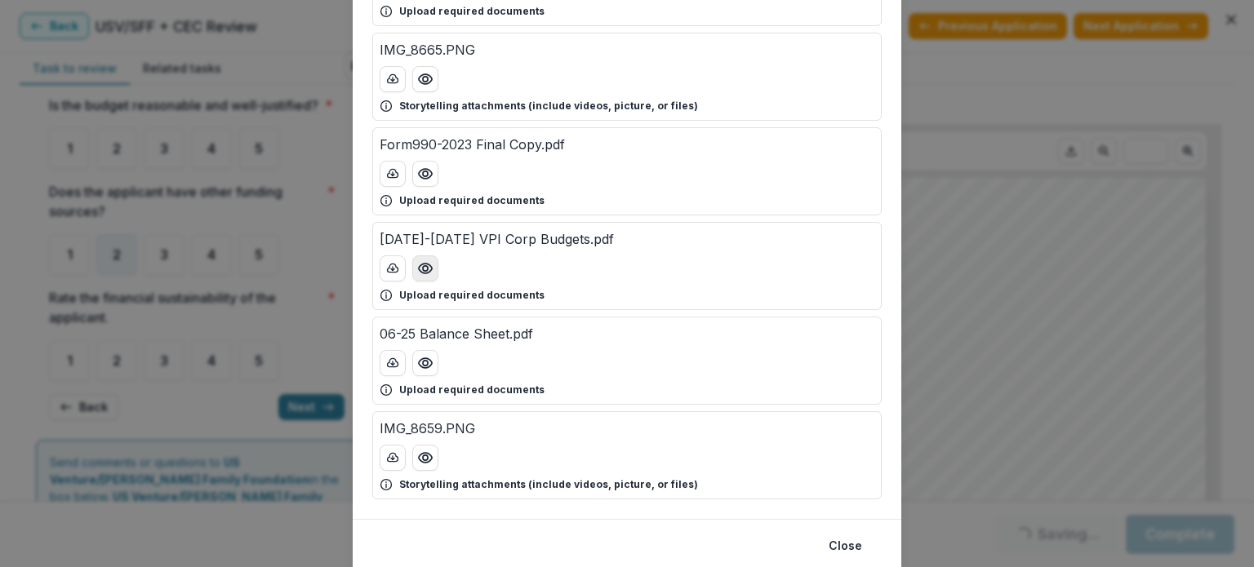
click at [422, 264] on icon "Preview 2022-2025 VPI Corp Budgets.pdf" at bounding box center [425, 268] width 16 height 16
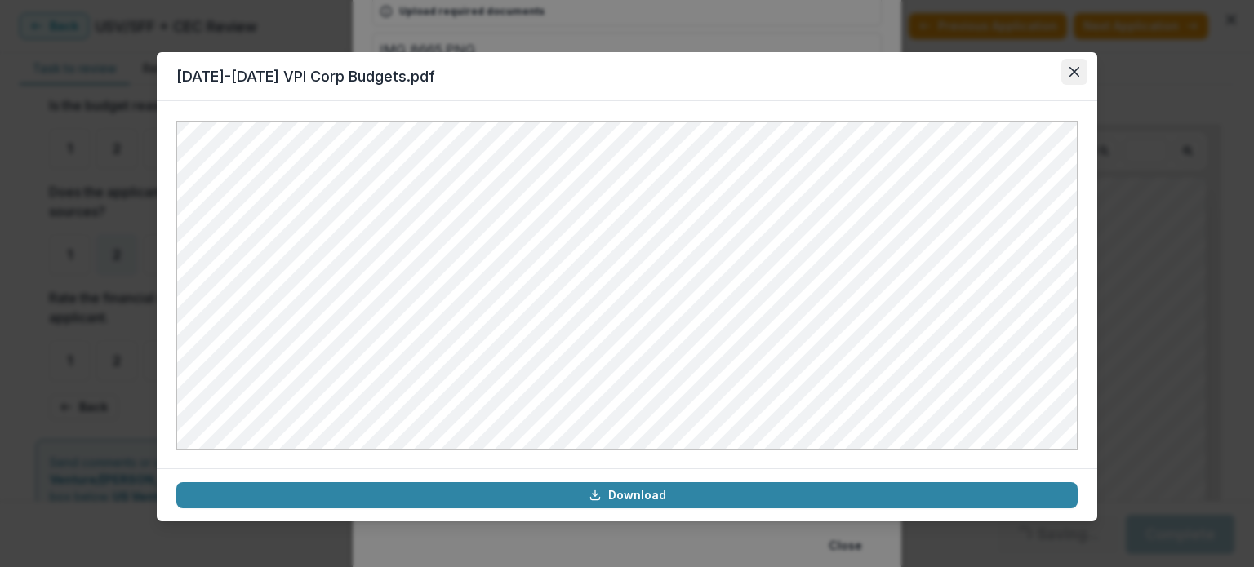
click at [1079, 78] on button "Close" at bounding box center [1074, 72] width 26 height 26
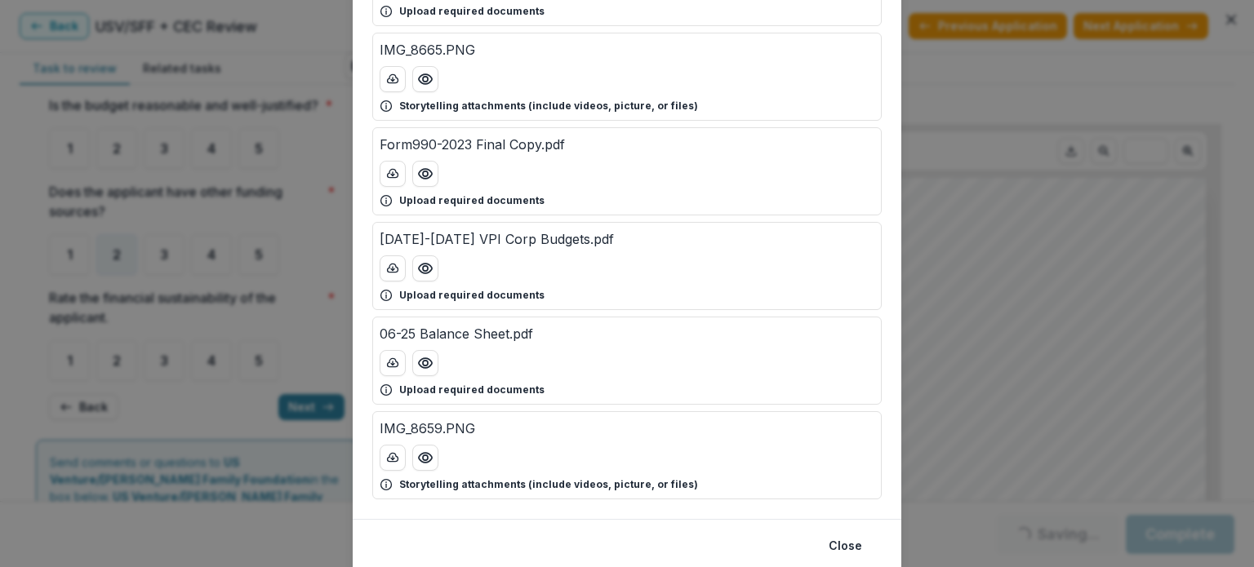
click at [994, 142] on div "Attached Files VPI 501c3 Determination letter.pdf Upload required documents IMG…" at bounding box center [627, 283] width 1254 height 567
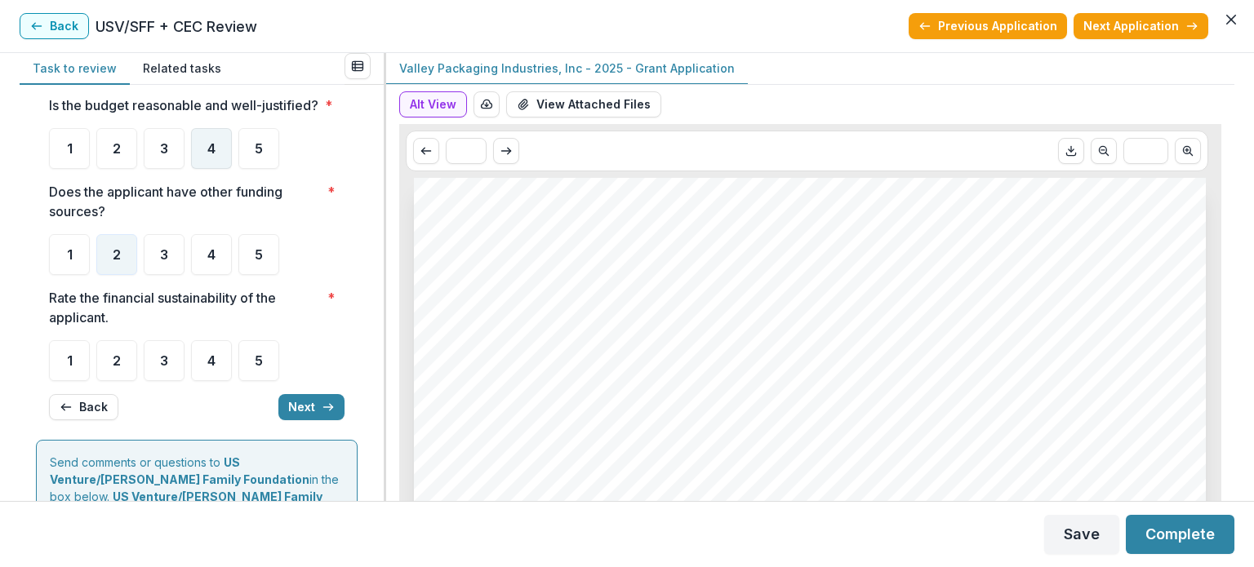
click at [211, 155] on span "4" at bounding box center [211, 148] width 8 height 13
click at [209, 169] on div "4" at bounding box center [211, 148] width 41 height 41
click at [212, 369] on div "4" at bounding box center [211, 360] width 41 height 41
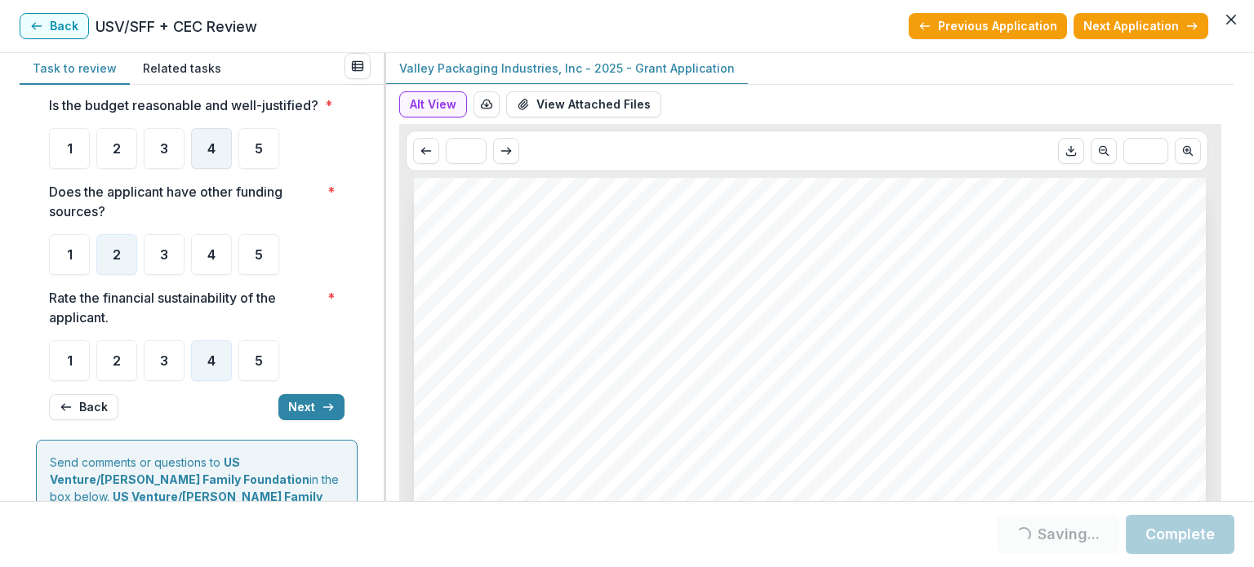
click at [218, 169] on div "4" at bounding box center [211, 148] width 41 height 41
click at [322, 414] on icon "button" at bounding box center [328, 407] width 13 height 13
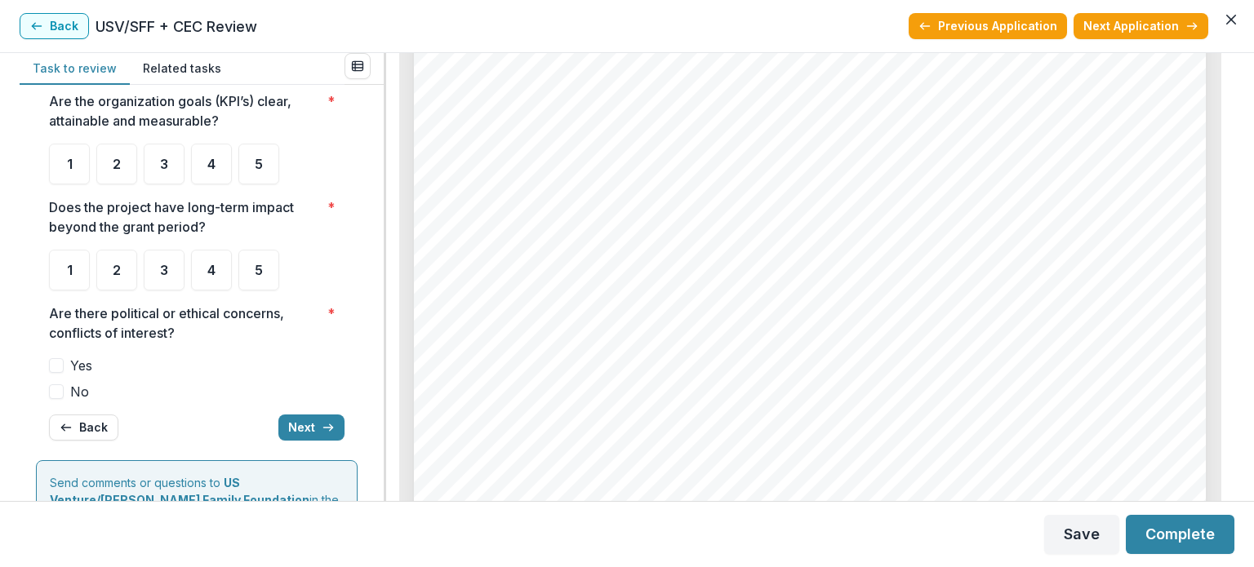
scroll to position [6042, 0]
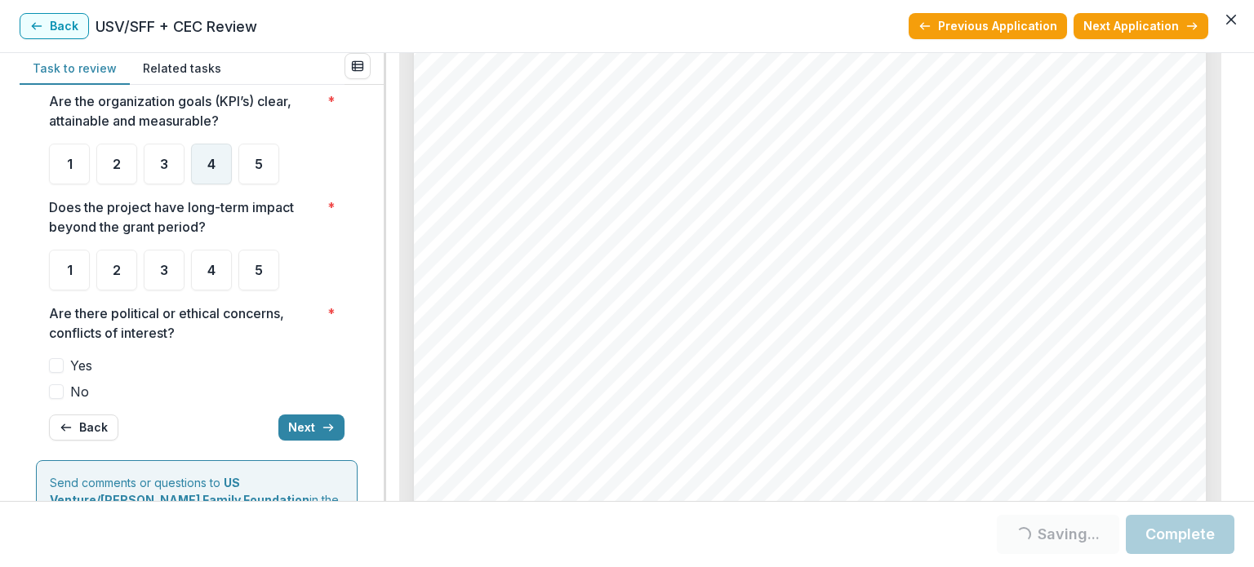
click at [212, 165] on span "4" at bounding box center [211, 164] width 8 height 13
click at [201, 144] on div "4" at bounding box center [211, 164] width 41 height 41
click at [160, 260] on div "3" at bounding box center [164, 270] width 41 height 41
click at [68, 394] on label "No" at bounding box center [197, 392] width 296 height 20
click at [167, 269] on span "3" at bounding box center [164, 270] width 8 height 13
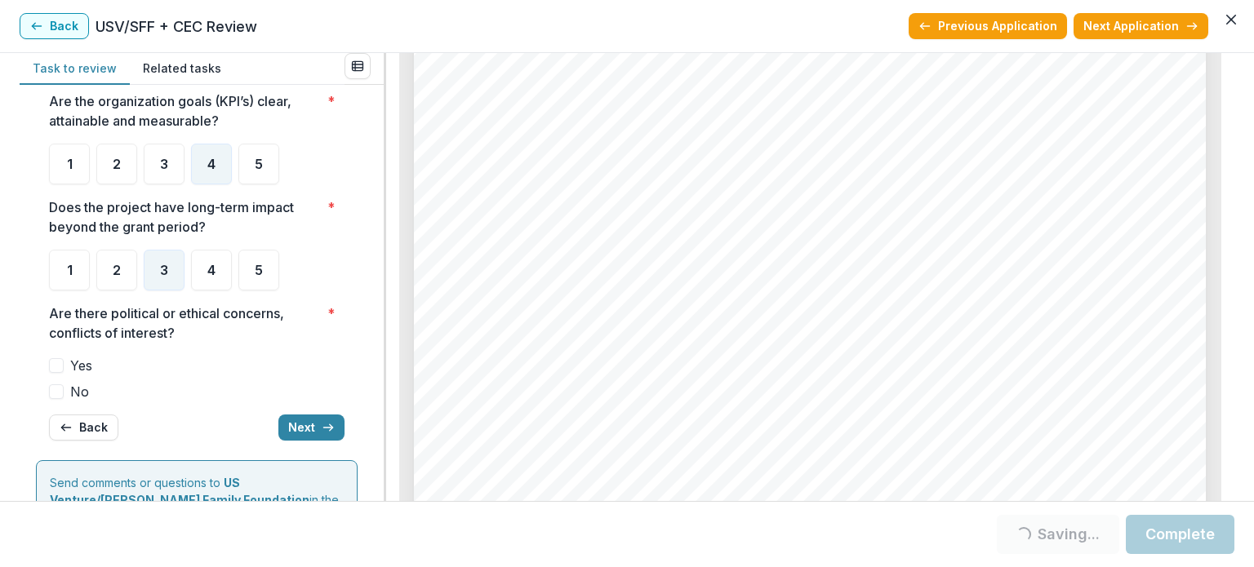
click at [56, 391] on span at bounding box center [56, 392] width 15 height 15
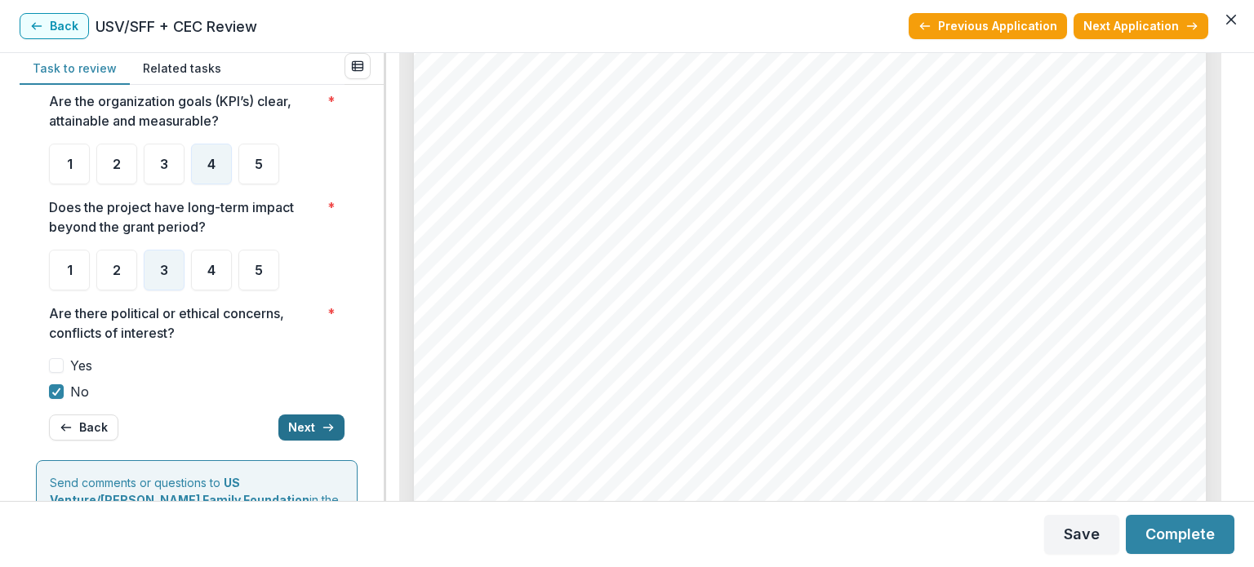
click at [296, 425] on button "Next" at bounding box center [311, 428] width 66 height 26
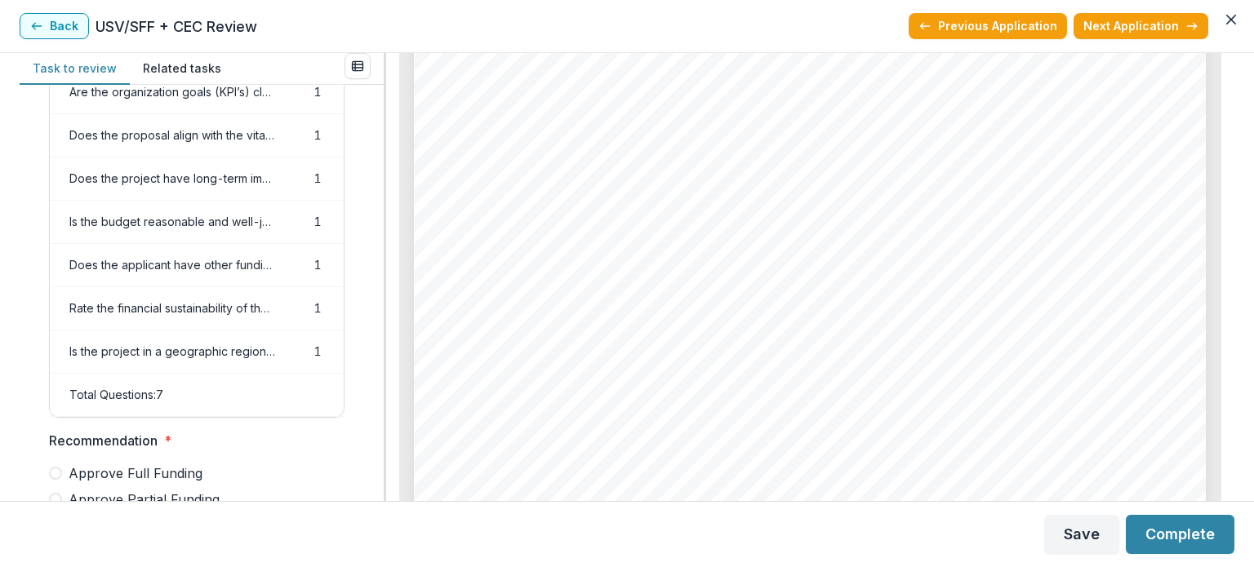
scroll to position [522, 0]
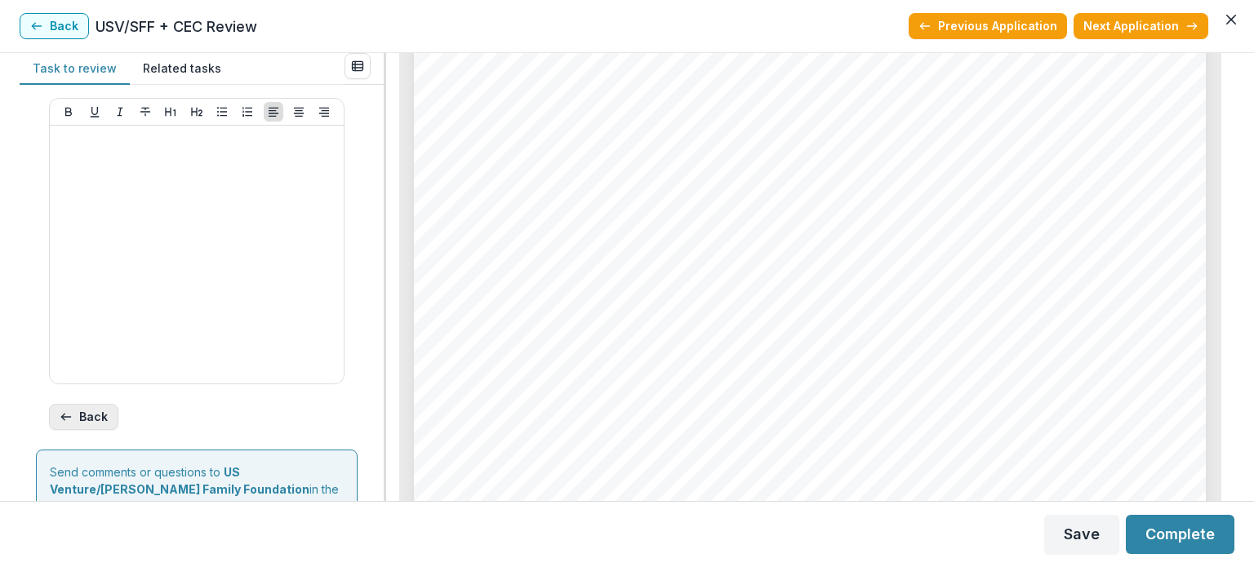
click at [91, 421] on button "Back" at bounding box center [83, 417] width 69 height 26
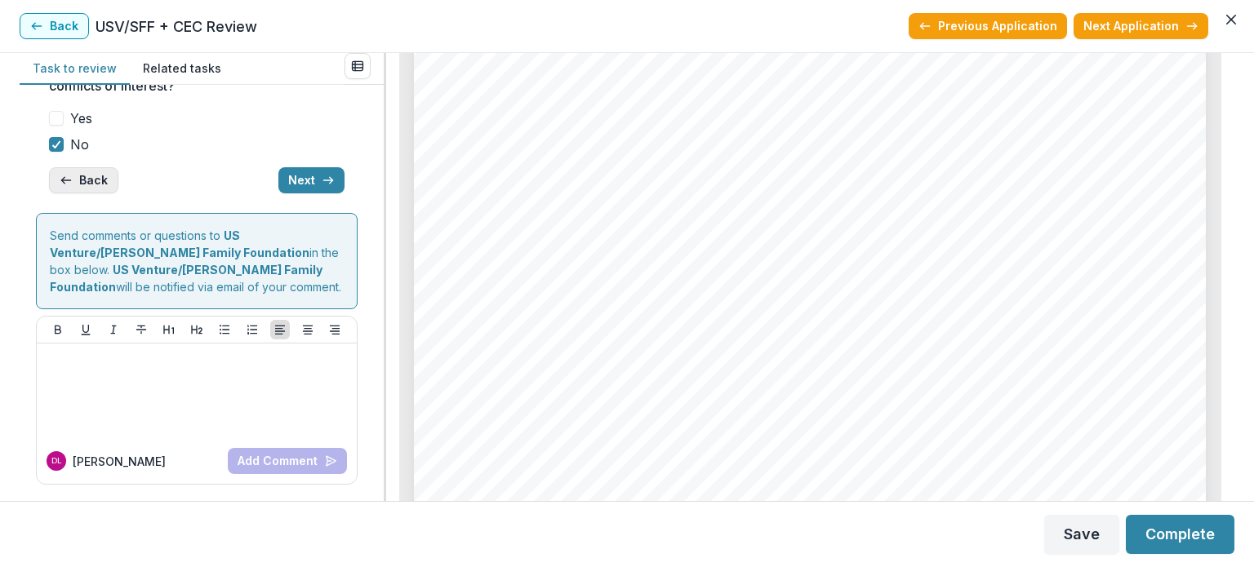
scroll to position [53, 0]
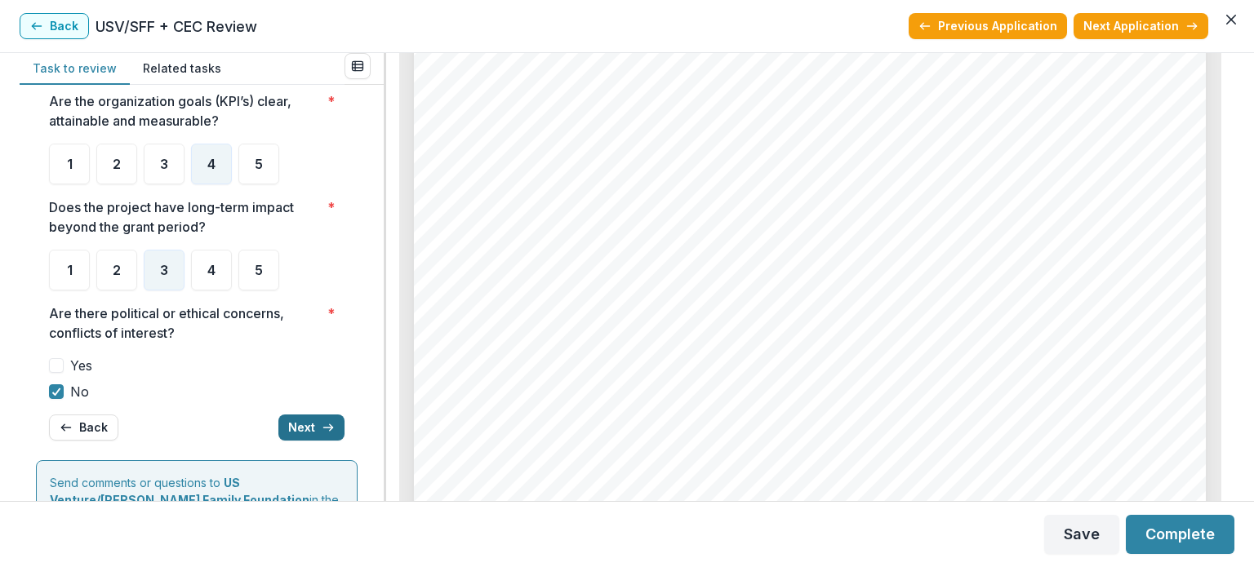
click at [283, 415] on button "Next" at bounding box center [311, 428] width 66 height 26
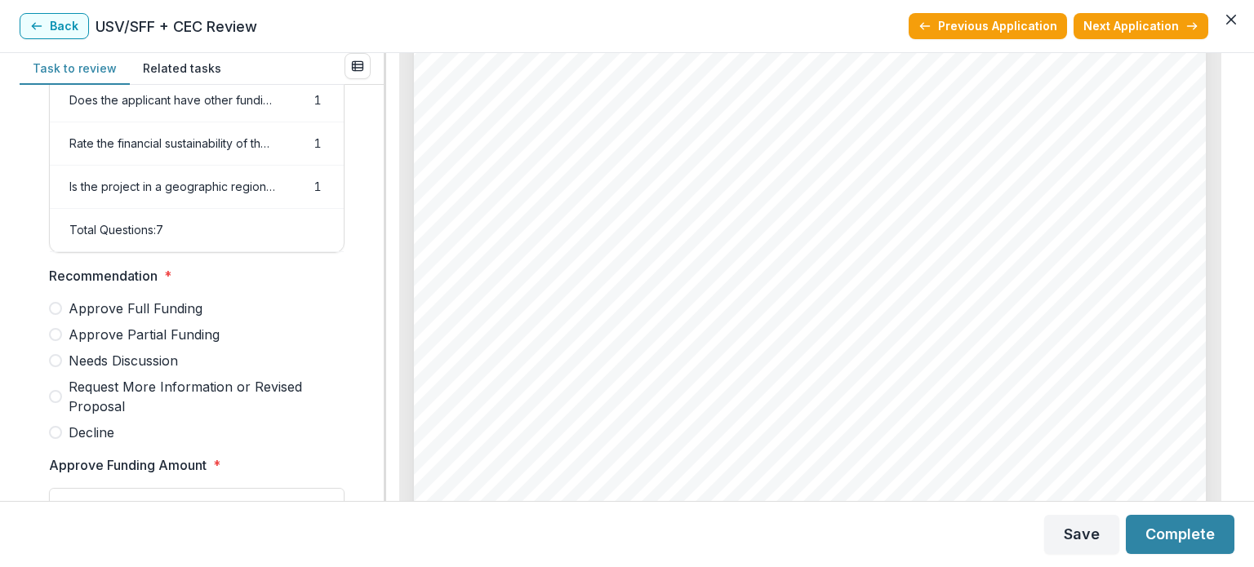
scroll to position [277, 0]
click at [167, 340] on span "Approve Partial Funding" at bounding box center [144, 337] width 151 height 20
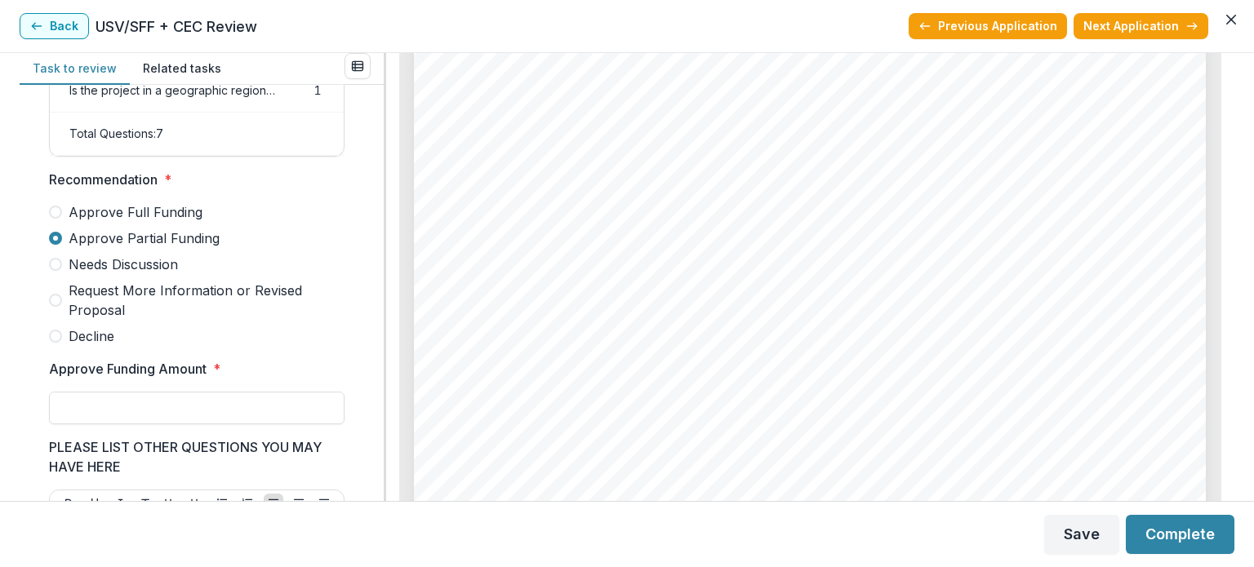
scroll to position [522, 0]
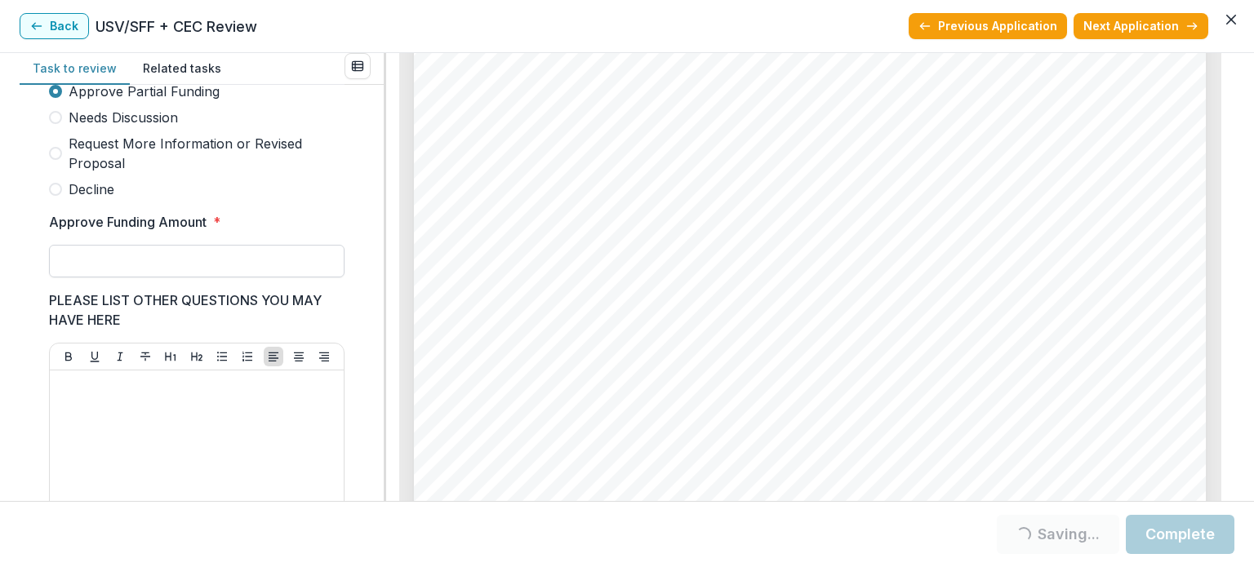
click at [167, 264] on input "Approve Funding Amount *" at bounding box center [197, 261] width 296 height 33
type input "******"
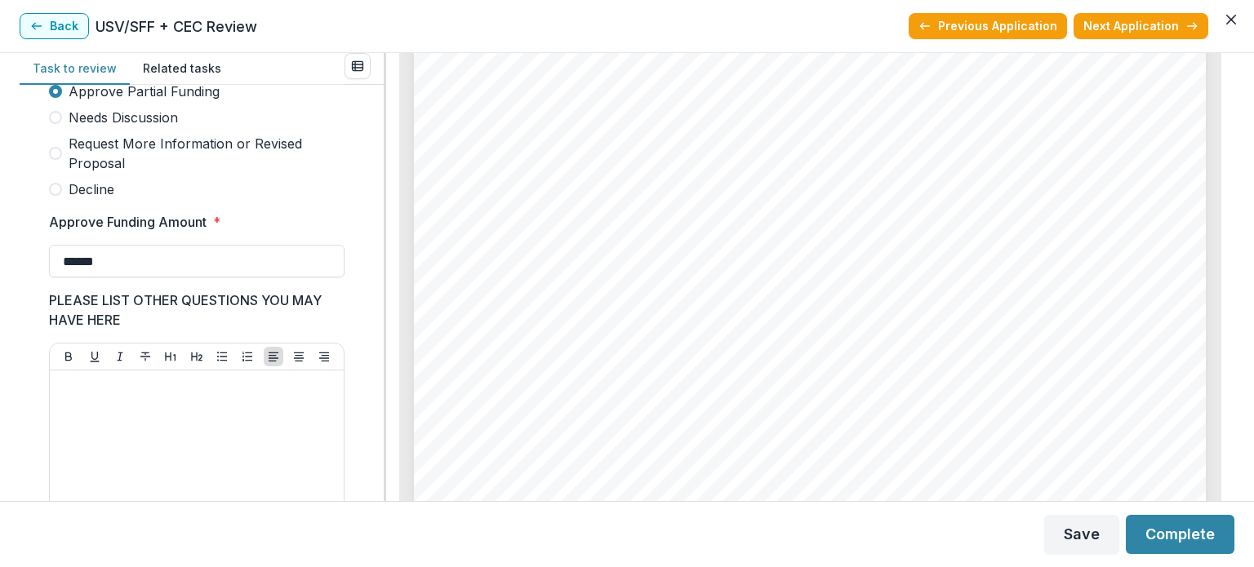
click at [369, 266] on div "Score Card Name Weight Score Are the organization goals (KPI’s) clear, attainab…" at bounding box center [202, 293] width 364 height 416
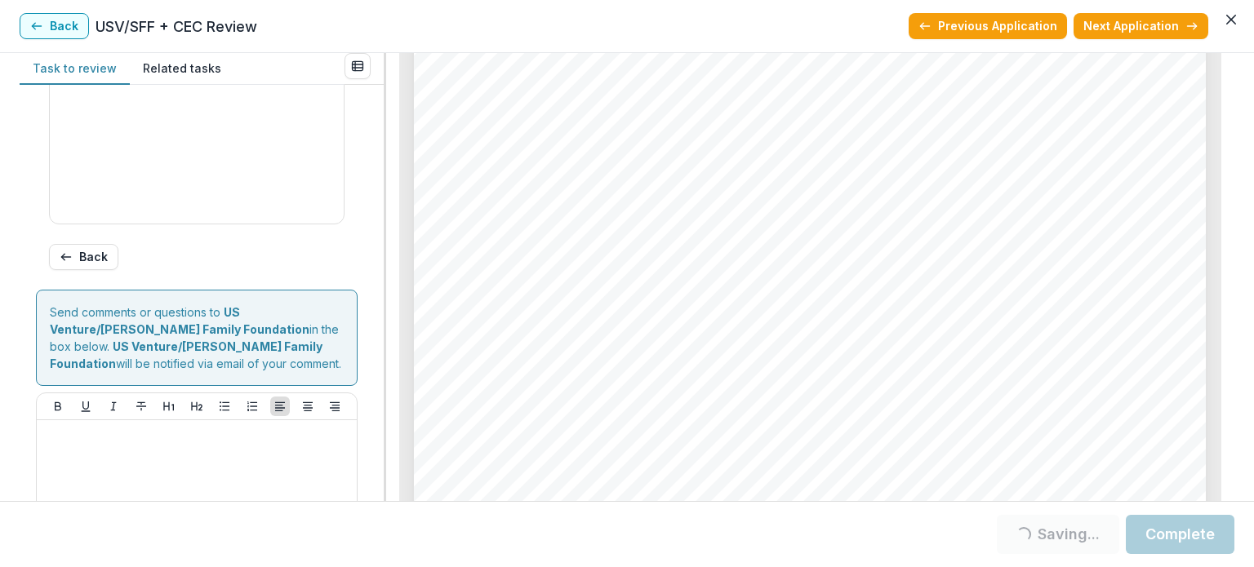
scroll to position [930, 0]
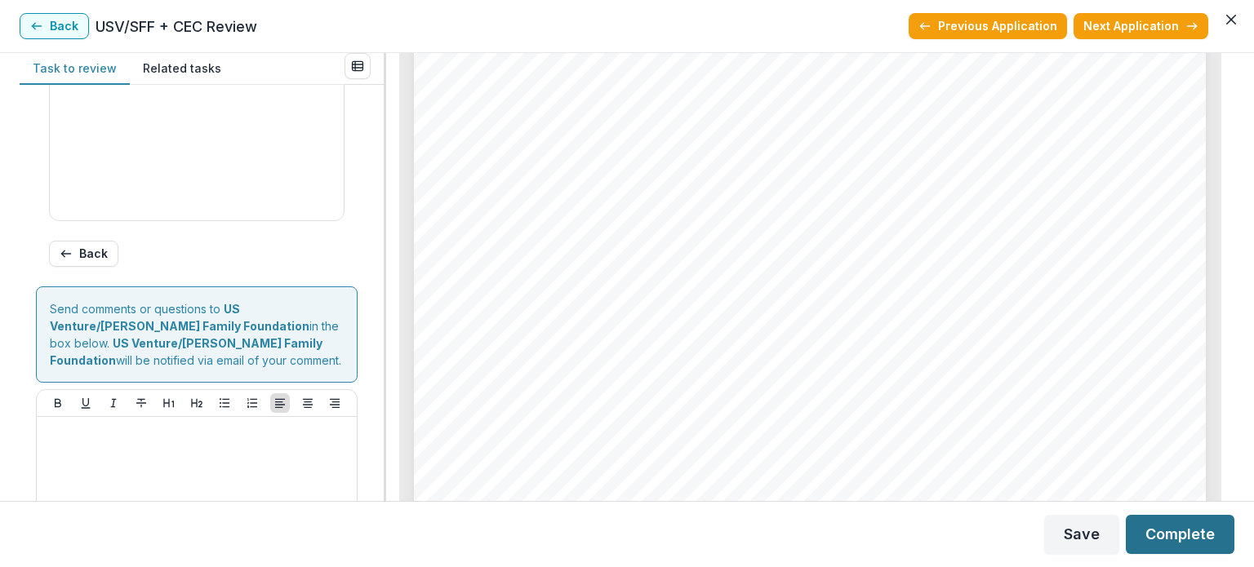
click at [1146, 532] on button "Complete" at bounding box center [1180, 534] width 109 height 39
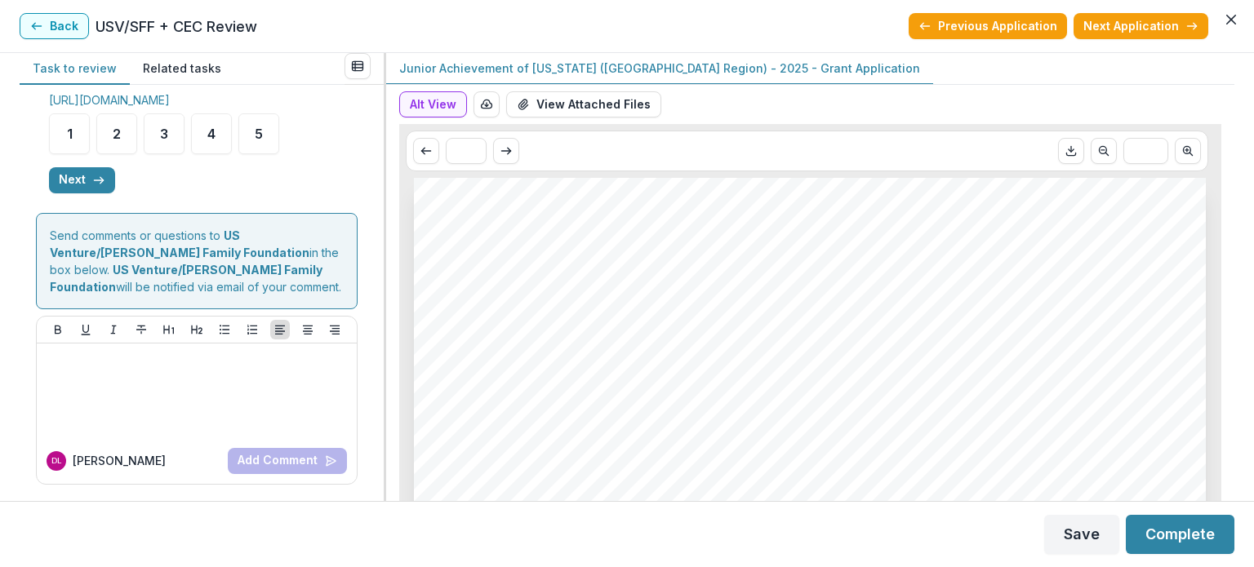
scroll to position [737, 0]
click at [78, 180] on button "Next" at bounding box center [82, 180] width 66 height 26
click at [77, 180] on button "Back" at bounding box center [83, 180] width 69 height 26
click at [94, 180] on icon "button" at bounding box center [98, 180] width 13 height 13
click at [329, 179] on polyline "button" at bounding box center [330, 180] width 3 height 7
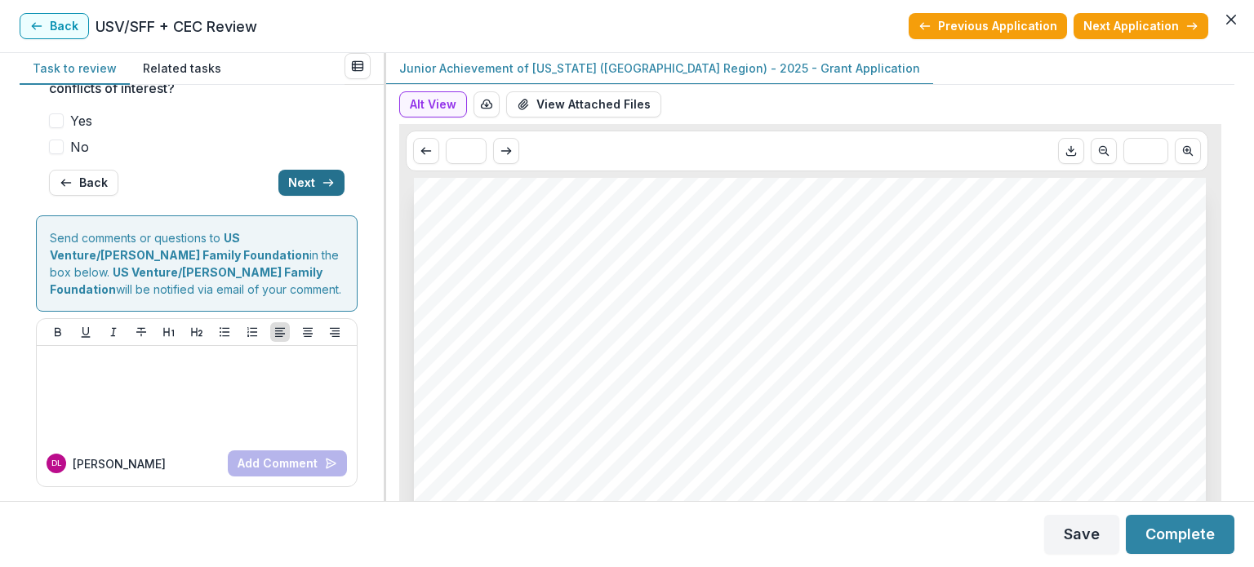
click at [322, 180] on icon "button" at bounding box center [328, 182] width 13 height 13
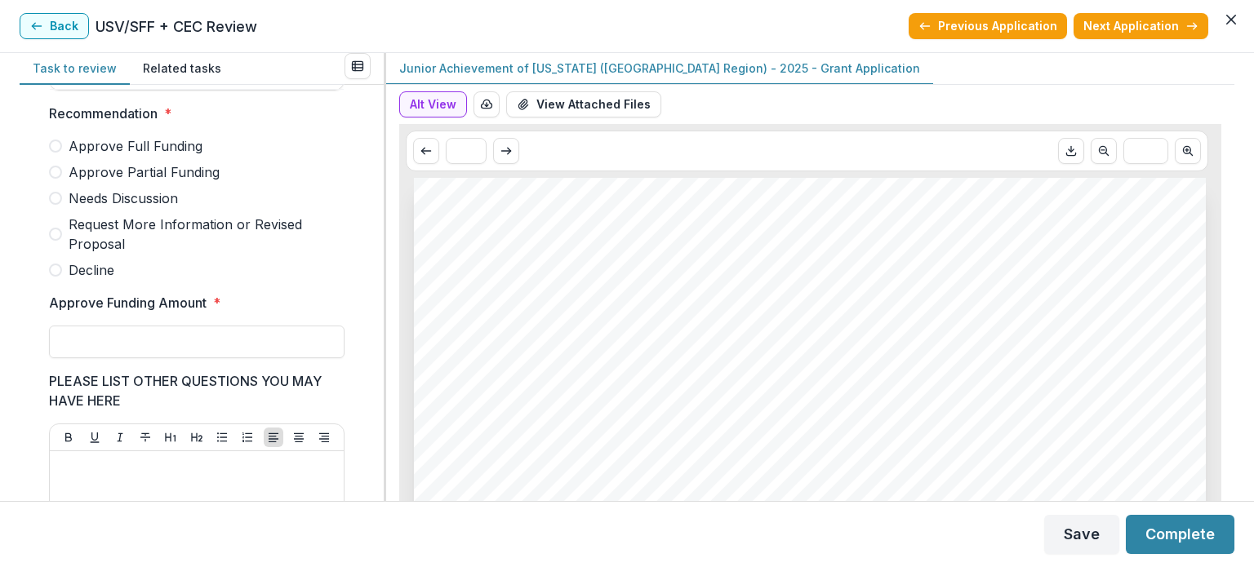
scroll to position [440, 0]
click at [232, 350] on input "Approve Funding Amount *" at bounding box center [197, 343] width 296 height 33
click at [363, 307] on div "Score Card Name Weight Score Are the organization goals (KPI’s) clear, attainab…" at bounding box center [202, 355] width 338 height 1394
click at [126, 327] on div at bounding box center [197, 323] width 296 height 7
click at [122, 346] on input "**" at bounding box center [197, 343] width 296 height 33
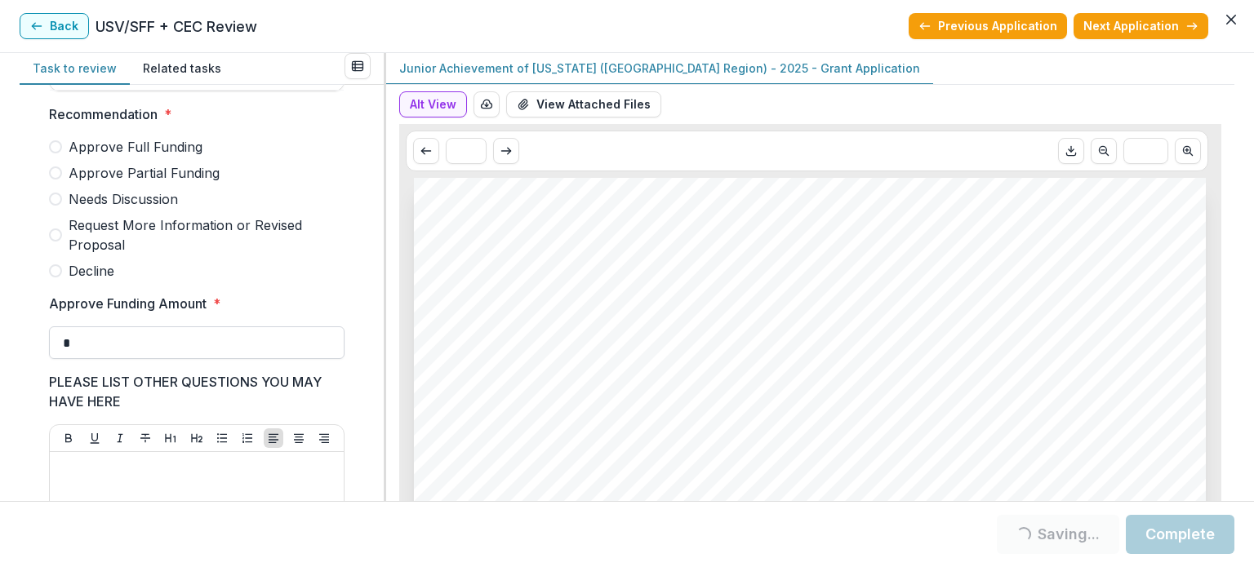
type input "*******"
click at [173, 349] on input "*******" at bounding box center [197, 343] width 296 height 33
click at [318, 279] on label "Decline" at bounding box center [197, 271] width 296 height 20
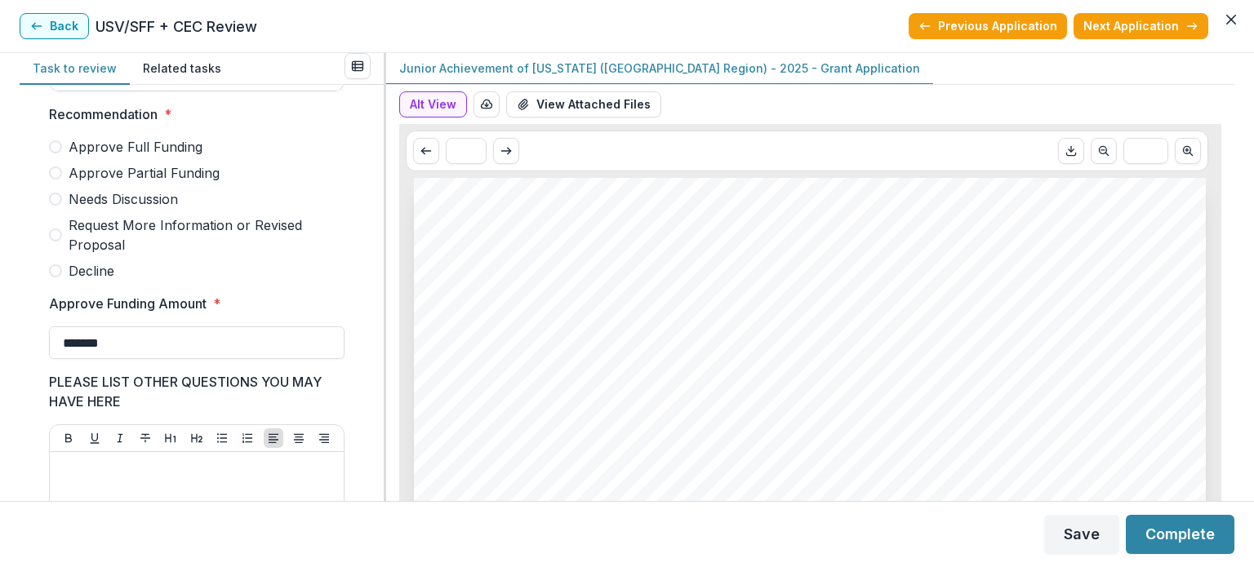
click at [124, 177] on span "Approve Partial Funding" at bounding box center [144, 173] width 151 height 20
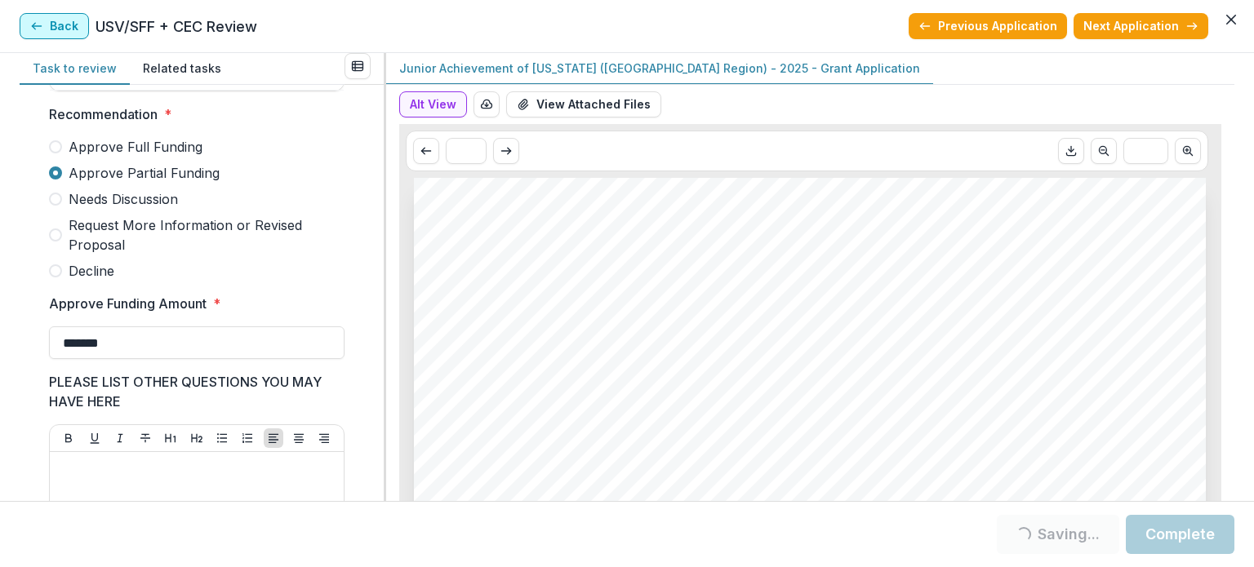
click at [58, 32] on button "Back" at bounding box center [54, 26] width 69 height 26
